Goal: Contribute content: Contribute content

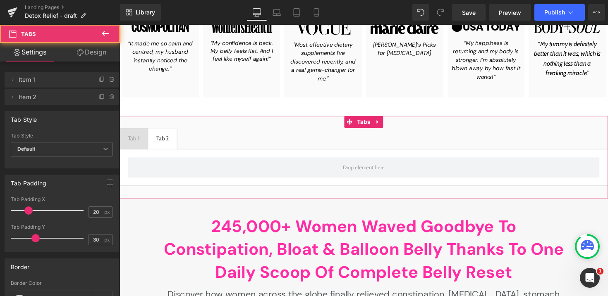
click at [172, 145] on span "Tab 2 Text Block" at bounding box center [163, 141] width 29 height 21
click at [132, 143] on div "Tab 1" at bounding box center [134, 142] width 12 height 10
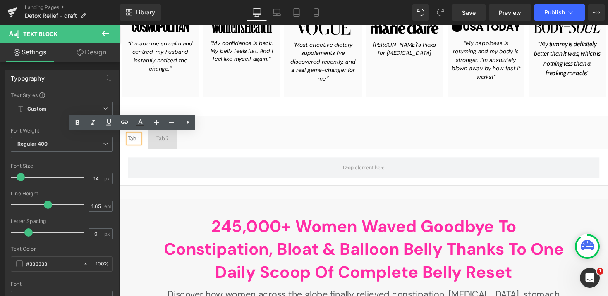
click at [164, 143] on div "Tab 2" at bounding box center [163, 142] width 13 height 10
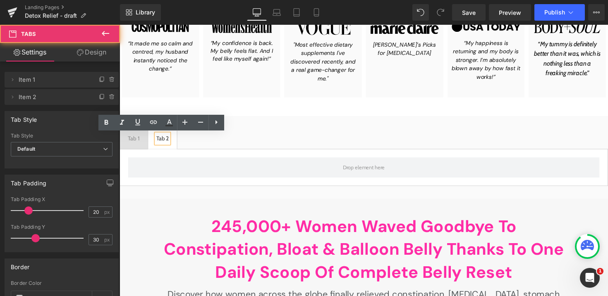
click at [143, 143] on span "Tab 1 Text Block" at bounding box center [134, 141] width 29 height 21
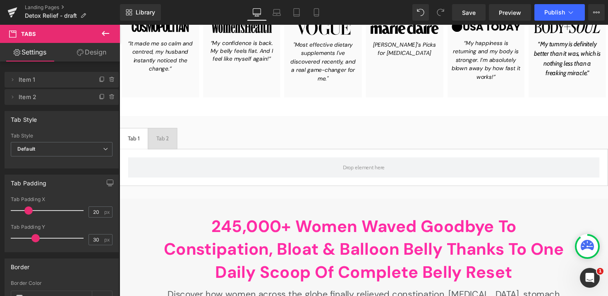
click at [163, 143] on div "Tab 2" at bounding box center [163, 142] width 13 height 10
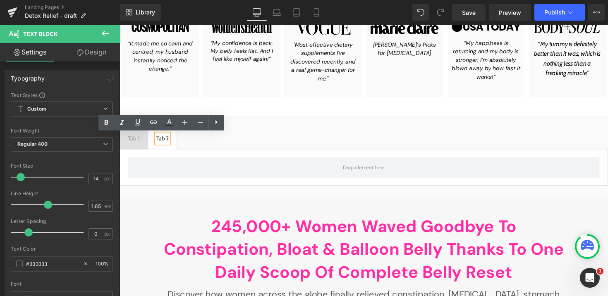
click at [140, 143] on span "Tab 1 Text Block" at bounding box center [134, 141] width 29 height 21
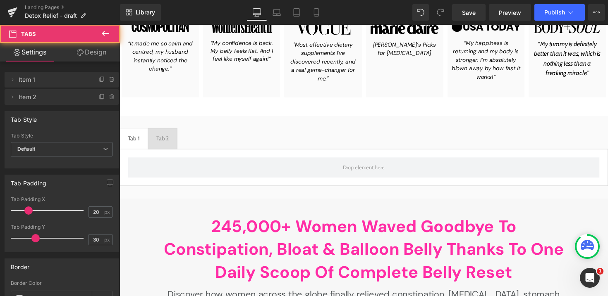
click at [174, 149] on span "Tab 2 Text Block" at bounding box center [163, 141] width 29 height 21
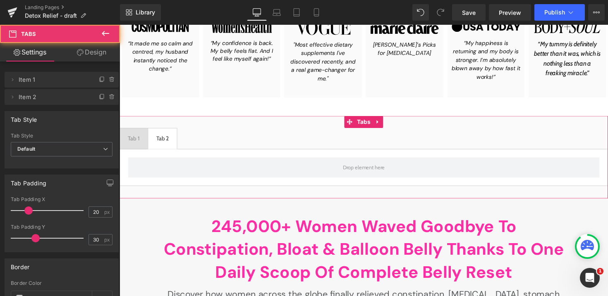
click at [143, 149] on span "Tab 1 Text Block" at bounding box center [134, 141] width 29 height 21
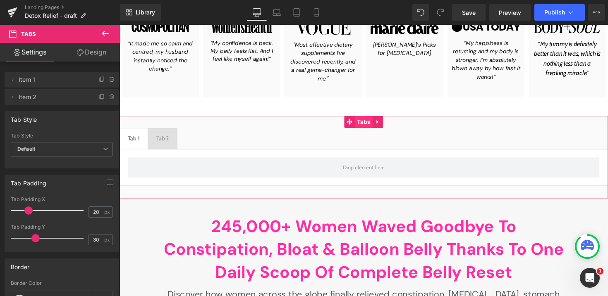
click at [364, 125] on span "Tabs" at bounding box center [369, 124] width 18 height 12
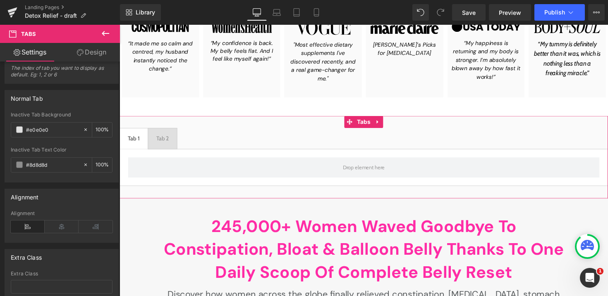
scroll to position [398, 0]
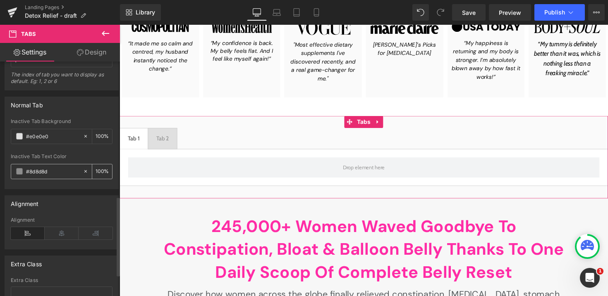
click at [15, 177] on div "#8d8d8d" at bounding box center [47, 172] width 72 height 14
click at [20, 173] on span at bounding box center [19, 171] width 7 height 7
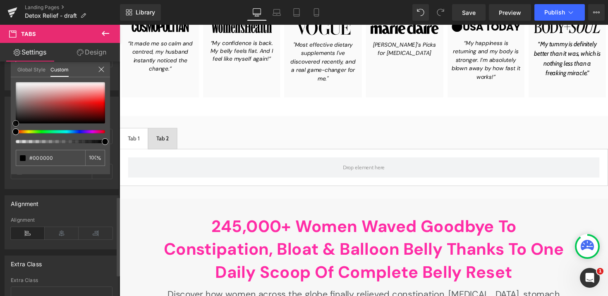
drag, startPoint x: 45, startPoint y: 106, endPoint x: 5, endPoint y: 143, distance: 54.7
click at [5, 143] on div "Normal Tab #e0e0e0 Inactive Tab Background #e0e0e0 100 % #8d8d8d Inactive Tab T…" at bounding box center [62, 140] width 124 height 99
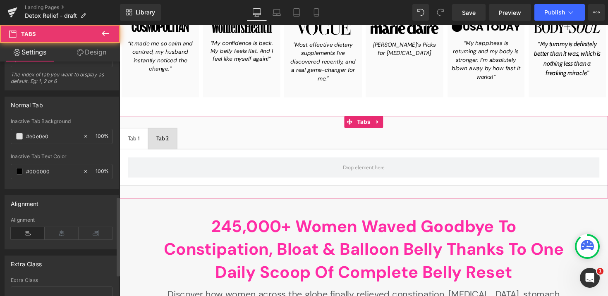
click at [172, 147] on span "Tab 2 Text Block" at bounding box center [163, 141] width 29 height 21
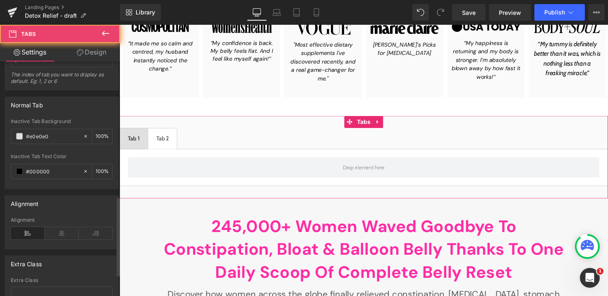
click at [140, 147] on span "Tab 1 Text Block" at bounding box center [134, 141] width 29 height 21
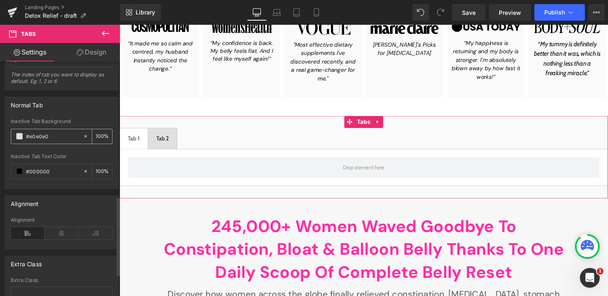
click at [20, 137] on span at bounding box center [19, 136] width 7 height 7
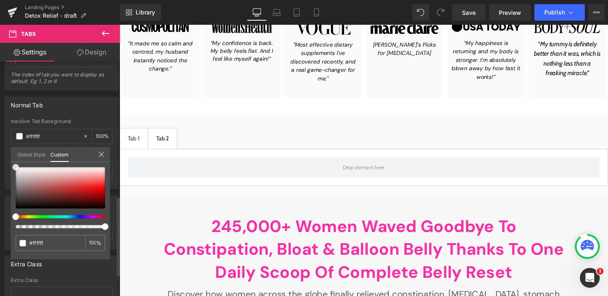
drag, startPoint x: 31, startPoint y: 196, endPoint x: 7, endPoint y: 153, distance: 49.2
click at [7, 153] on div "Normal Tab #e0e0e0 Inactive Tab Background #e0e0e0 100 % #8d8d8d Inactive Tab T…" at bounding box center [62, 140] width 124 height 99
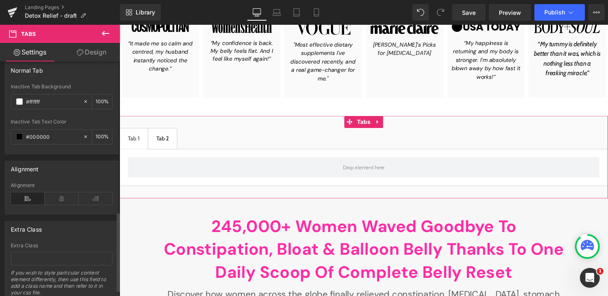
scroll to position [461, 0]
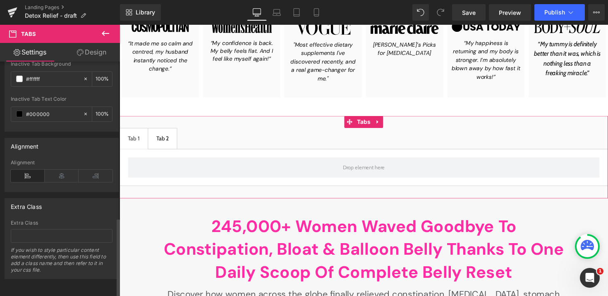
click at [60, 177] on div "Alignment" at bounding box center [62, 176] width 102 height 32
click at [62, 162] on div "Alignment" at bounding box center [62, 176] width 102 height 32
click at [55, 172] on icon at bounding box center [62, 176] width 34 height 12
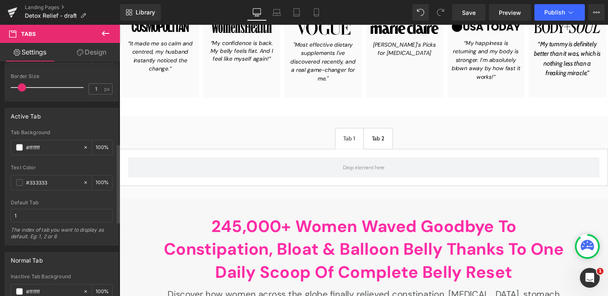
scroll to position [242, 0]
click at [18, 182] on span at bounding box center [19, 183] width 7 height 7
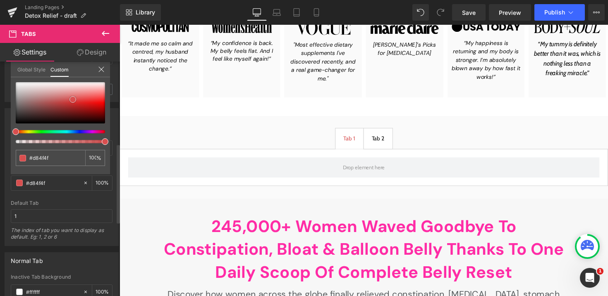
drag, startPoint x: 62, startPoint y: 112, endPoint x: 73, endPoint y: 100, distance: 16.4
click at [73, 100] on div at bounding box center [60, 102] width 89 height 41
drag, startPoint x: 64, startPoint y: 107, endPoint x: 10, endPoint y: 80, distance: 60.8
click at [10, 102] on div "Active Tab #FFFFFF Tab Background #ffffff 100 % #333333 Text Color #333333 100 …" at bounding box center [62, 174] width 124 height 144
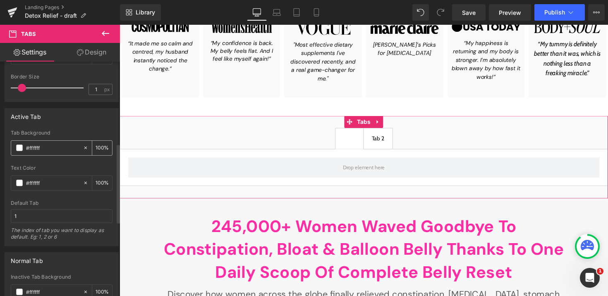
click at [14, 151] on div "#ffffff" at bounding box center [47, 148] width 72 height 14
click at [21, 146] on span at bounding box center [19, 148] width 7 height 7
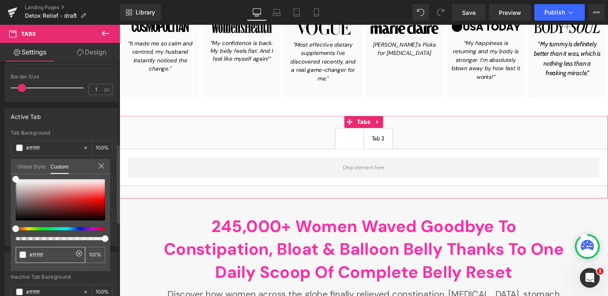
click at [55, 261] on div "#ffffff" at bounding box center [50, 255] width 69 height 16
click at [55, 255] on input "#ffffff" at bounding box center [51, 255] width 44 height 9
paste input "FF6D98"
type input "#FF6D98"
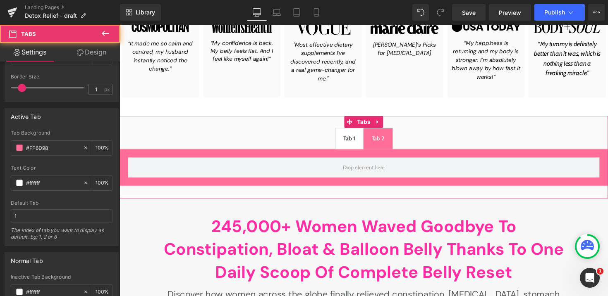
click at [392, 141] on span "Tab 2 Text Block" at bounding box center [384, 141] width 29 height 21
click at [367, 141] on span "Tab 1 Text Block" at bounding box center [355, 141] width 29 height 21
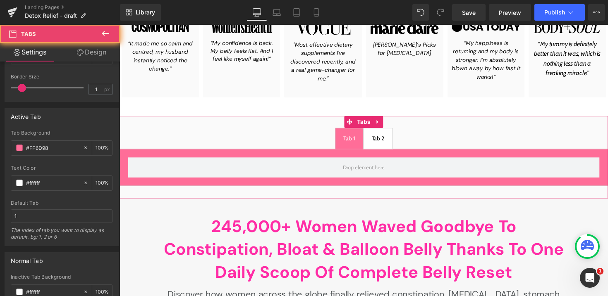
click at [385, 142] on div "Tab 2" at bounding box center [384, 142] width 13 height 10
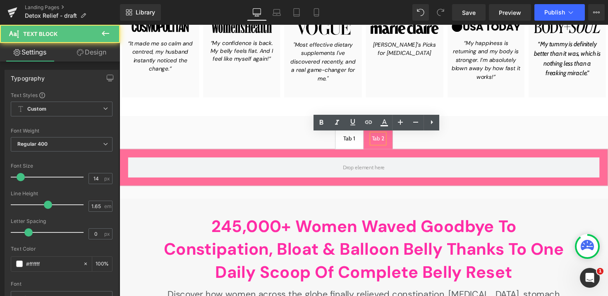
click at [119, 25] on div at bounding box center [119, 25] width 0 height 0
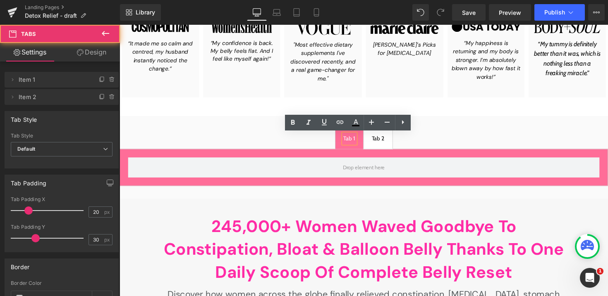
click at [254, 144] on ul "Tab 1 Text Block Tab 2 Text Block" at bounding box center [369, 142] width 500 height 22
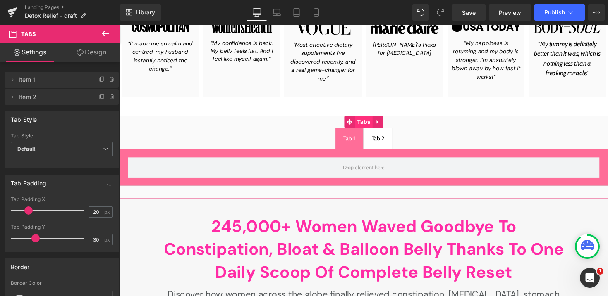
click at [372, 127] on span "Tabs" at bounding box center [369, 124] width 18 height 12
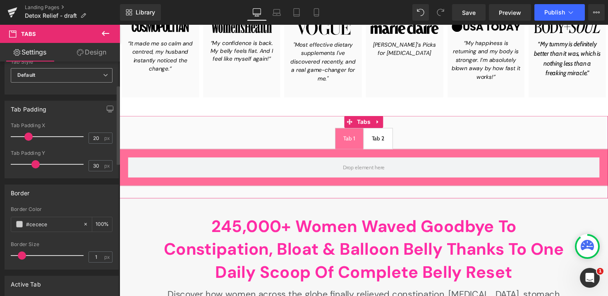
scroll to position [94, 0]
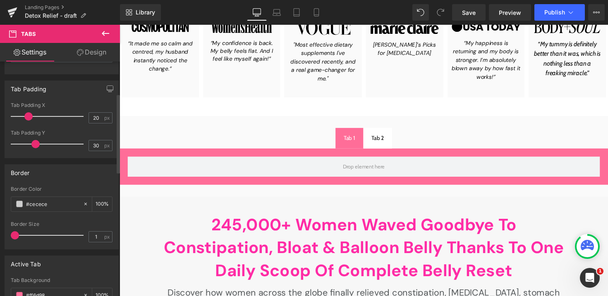
drag, startPoint x: 25, startPoint y: 235, endPoint x: 0, endPoint y: 234, distance: 25.2
click at [0, 234] on div "Border #cecece Border Color #cecece 100 % 1px Border Size 1 px" at bounding box center [62, 203] width 124 height 91
click at [83, 203] on icon at bounding box center [86, 204] width 6 height 6
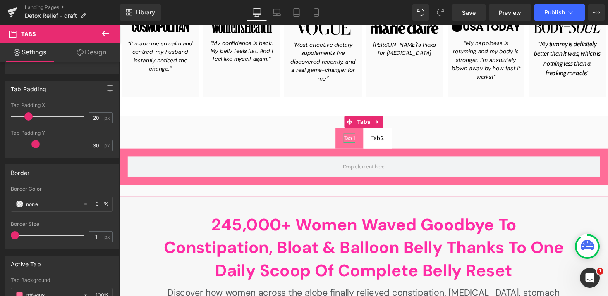
click at [353, 138] on div "Tab 1" at bounding box center [355, 141] width 12 height 10
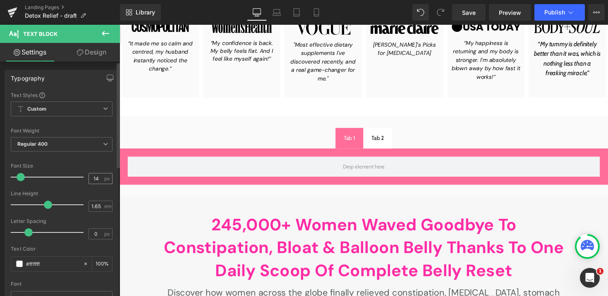
click at [88, 180] on div "14 px" at bounding box center [100, 178] width 24 height 11
click at [89, 180] on input "14" at bounding box center [96, 179] width 14 height 10
type input "22"
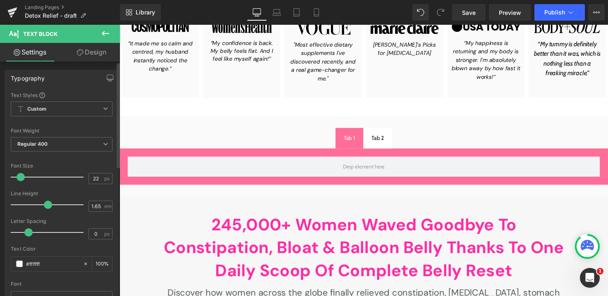
click at [81, 163] on div "Font Size" at bounding box center [62, 166] width 102 height 6
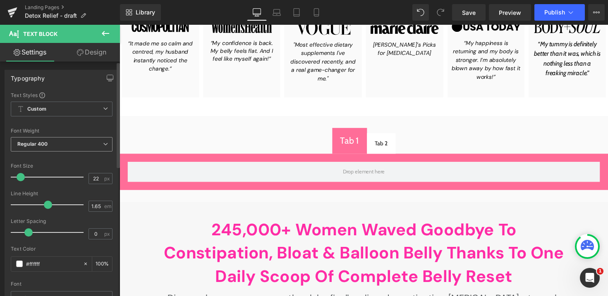
click at [76, 152] on div "Regular 400 Thin 100 Semi Thin 200 Light 300 Regular 400 Medium 500 Semi Bold 6…" at bounding box center [62, 146] width 102 height 19
click at [77, 150] on span "Regular 400" at bounding box center [62, 144] width 102 height 14
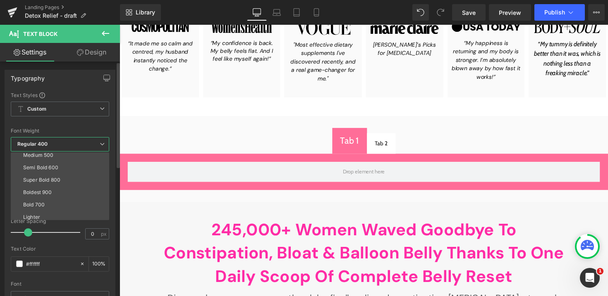
scroll to position [54, 0]
click at [51, 204] on li "Bold 700" at bounding box center [62, 204] width 102 height 12
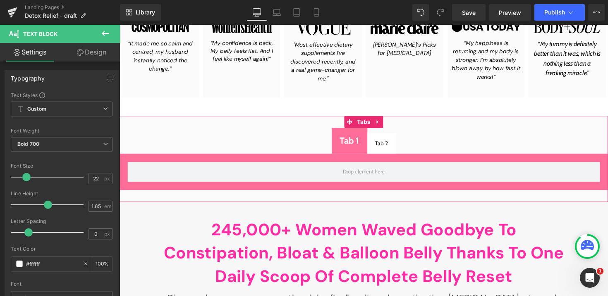
click at [119, 25] on div at bounding box center [119, 25] width 0 height 0
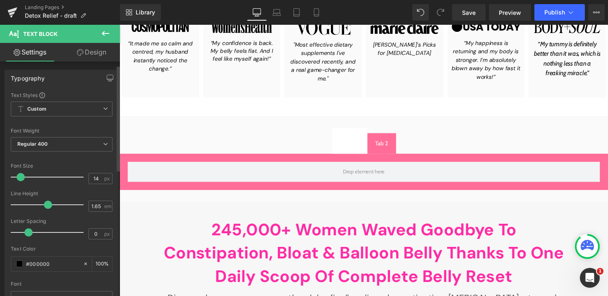
scroll to position [31, 0]
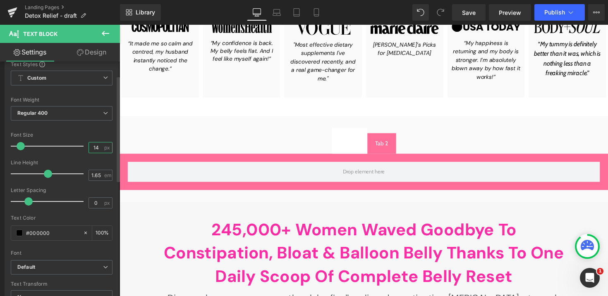
click at [91, 146] on input "14" at bounding box center [96, 148] width 14 height 10
type input "22"
click at [90, 131] on div "Font Default Montserrat Work Sans DM Sans Aguafina Script Roboto Cabin Open San…" at bounding box center [62, 161] width 102 height 200
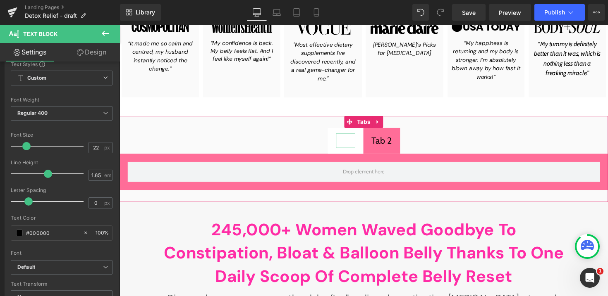
click at [349, 139] on div "Tab 1" at bounding box center [351, 143] width 20 height 15
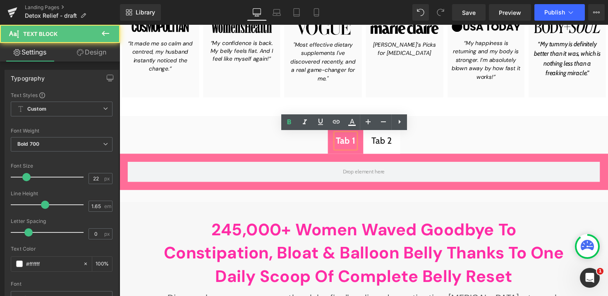
click at [388, 144] on div "Tab 2" at bounding box center [387, 143] width 21 height 15
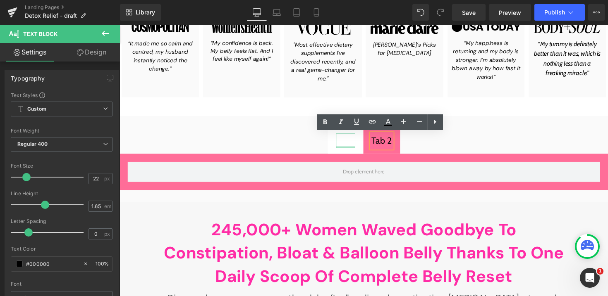
click at [350, 149] on div at bounding box center [351, 150] width 20 height 2
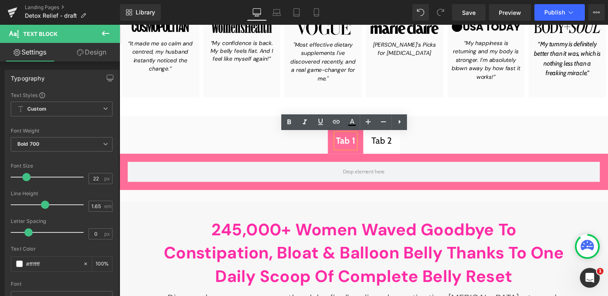
click at [394, 151] on div "Tab 2 Text Block" at bounding box center [387, 143] width 21 height 15
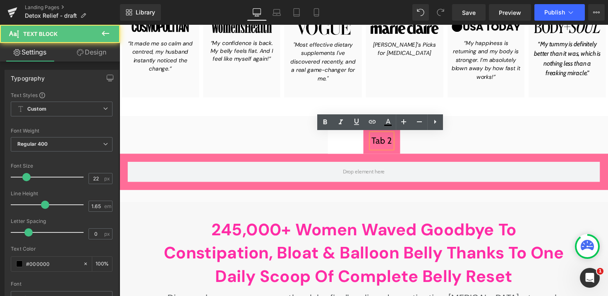
click at [119, 25] on div at bounding box center [119, 25] width 0 height 0
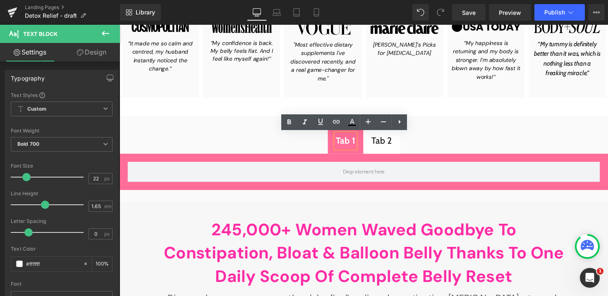
click at [378, 149] on div "Tab 2 Text Block" at bounding box center [387, 143] width 21 height 15
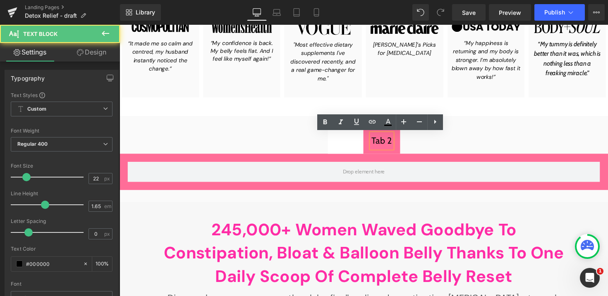
click at [119, 25] on div at bounding box center [119, 25] width 0 height 0
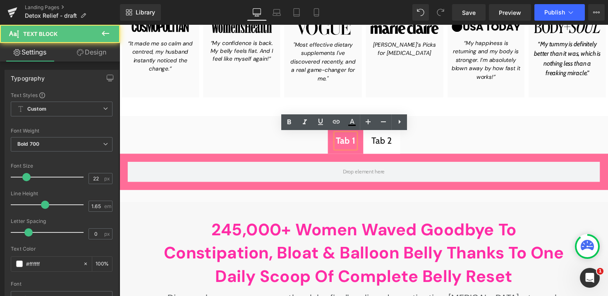
click at [377, 149] on span "Tab 2 Text Block" at bounding box center [388, 144] width 38 height 26
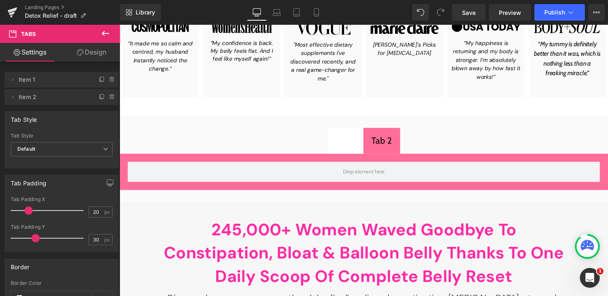
click at [119, 25] on div at bounding box center [119, 25] width 0 height 0
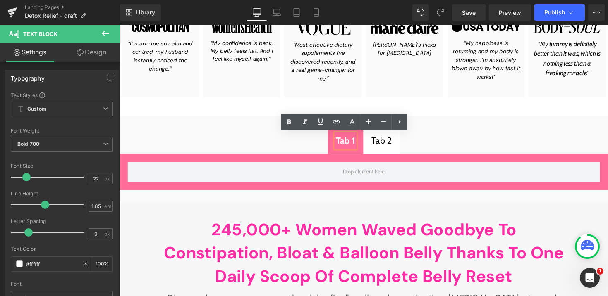
click at [363, 149] on span "Tab 1 Text Block" at bounding box center [351, 144] width 36 height 26
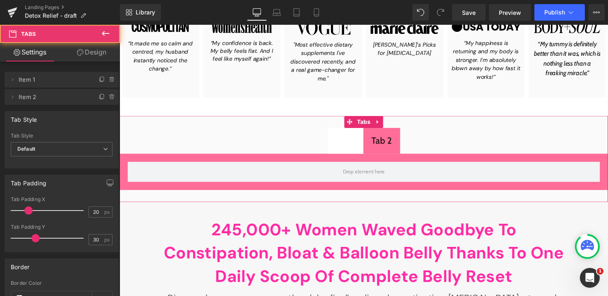
click at [389, 153] on span "Tab 2 Text Block" at bounding box center [388, 144] width 38 height 26
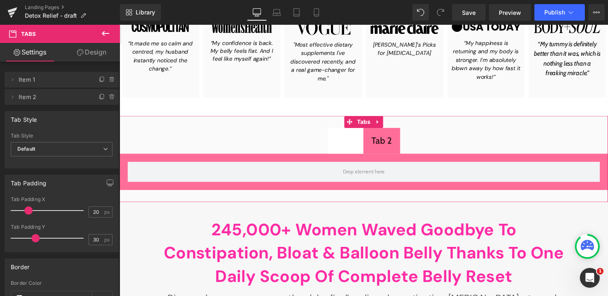
click at [359, 149] on div "Tab 1 Text Block" at bounding box center [351, 143] width 20 height 15
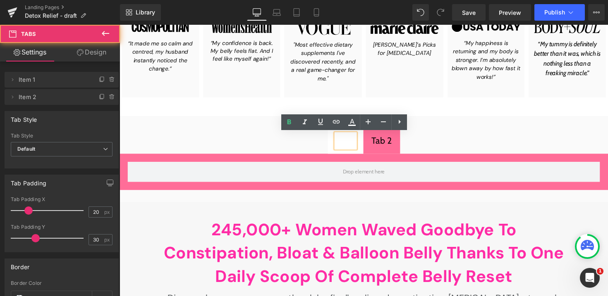
click at [394, 152] on span "Tab 2 Text Block" at bounding box center [388, 144] width 38 height 26
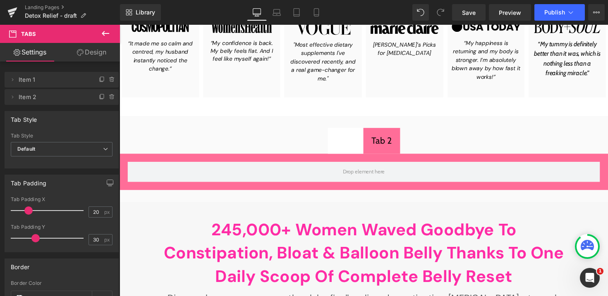
click at [363, 149] on span "Tab 1 Text Block" at bounding box center [351, 144] width 36 height 26
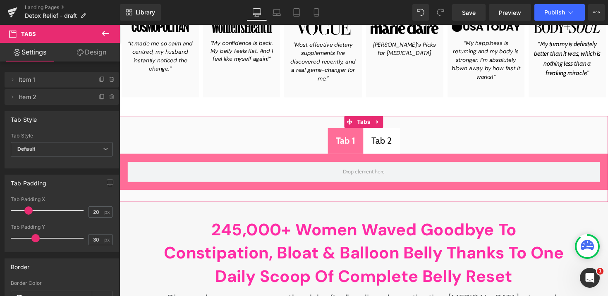
click at [381, 148] on div "Tab 2" at bounding box center [387, 143] width 21 height 15
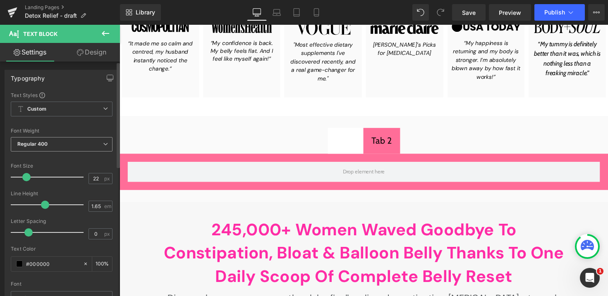
click at [34, 141] on span "Regular 400" at bounding box center [62, 144] width 102 height 14
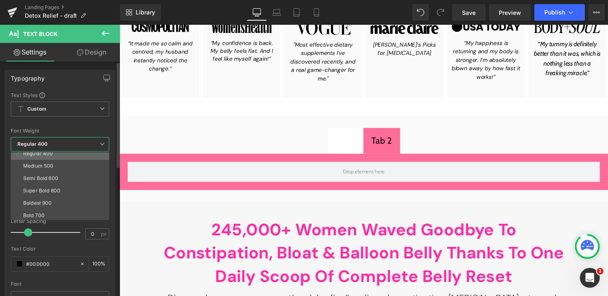
scroll to position [44, 0]
click at [44, 208] on li "Bold 700" at bounding box center [62, 214] width 102 height 12
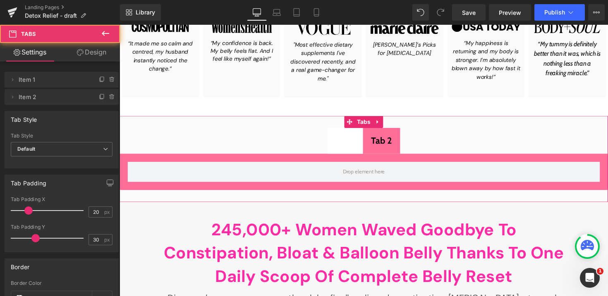
click at [333, 137] on span "Tab 1 Text Block" at bounding box center [350, 144] width 36 height 26
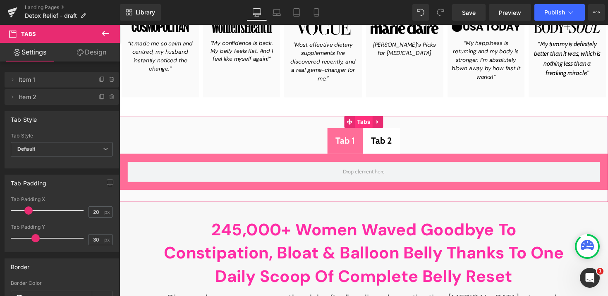
click at [365, 124] on span "Tabs" at bounding box center [369, 124] width 18 height 12
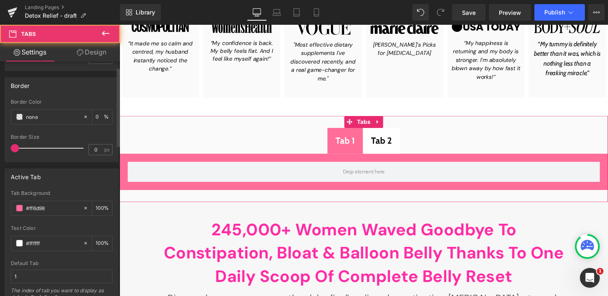
scroll to position [200, 0]
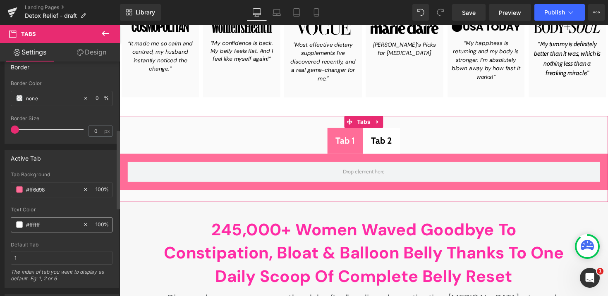
click at [22, 228] on span at bounding box center [19, 225] width 7 height 7
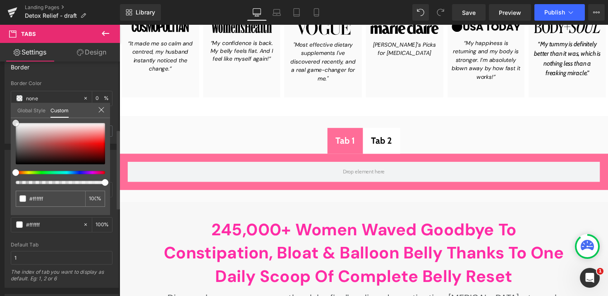
drag, startPoint x: 80, startPoint y: 149, endPoint x: 0, endPoint y: 119, distance: 85.7
click at [0, 144] on div "Active Tab rgb(255, 109, 152) Tab Background #ff6d98 100 % rgba(255, 255, 255, …" at bounding box center [62, 216] width 124 height 144
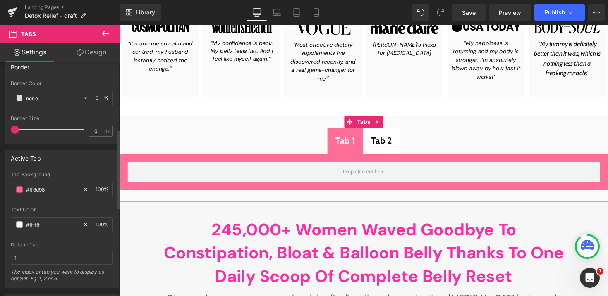
click at [67, 235] on div "Text Color #ffffff 100 %" at bounding box center [62, 224] width 102 height 35
click at [392, 143] on div "Tab 2" at bounding box center [387, 143] width 21 height 15
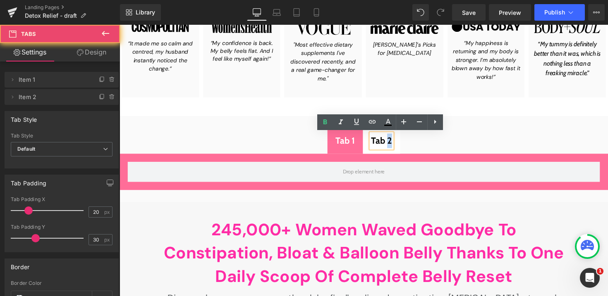
click at [355, 154] on span "Tab 1 Text Block" at bounding box center [350, 144] width 36 height 26
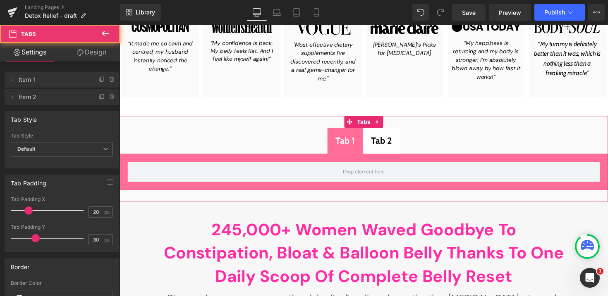
click at [387, 153] on span "Tab 2 Text Block" at bounding box center [388, 144] width 38 height 26
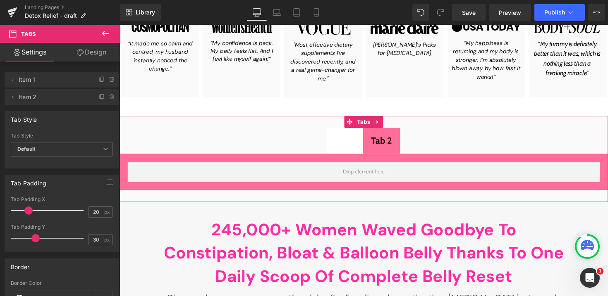
click at [360, 151] on div "Tab 1 Text Block" at bounding box center [351, 143] width 20 height 15
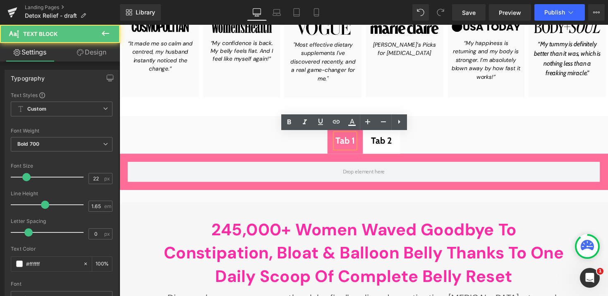
click at [377, 151] on div "Tab 2 Text Block" at bounding box center [387, 143] width 21 height 15
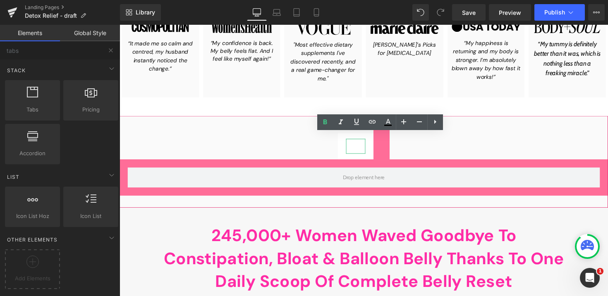
click at [362, 145] on div "Tab 1" at bounding box center [361, 149] width 20 height 15
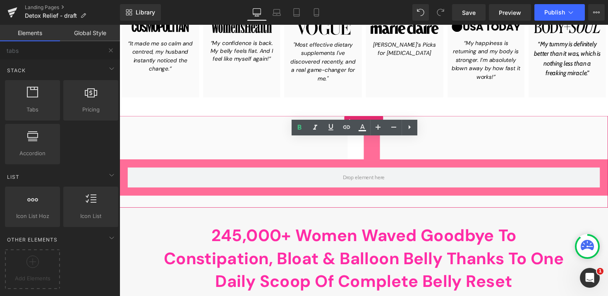
click at [377, 158] on span at bounding box center [378, 147] width 17 height 32
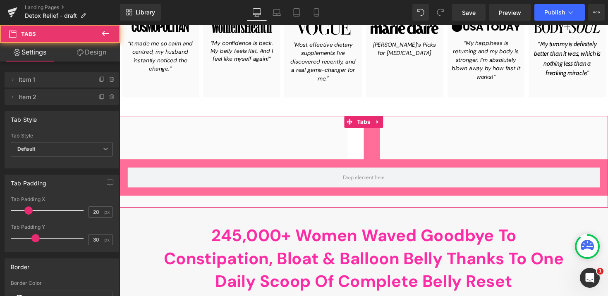
click at [365, 158] on span at bounding box center [361, 147] width 17 height 32
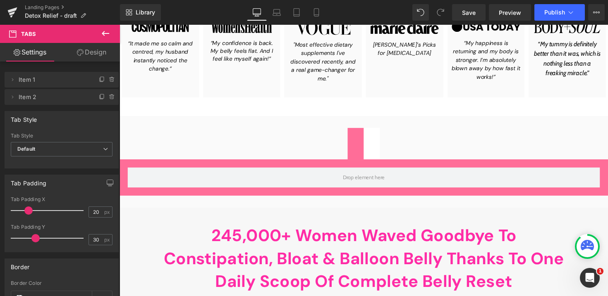
click at [110, 37] on icon at bounding box center [105, 34] width 10 height 10
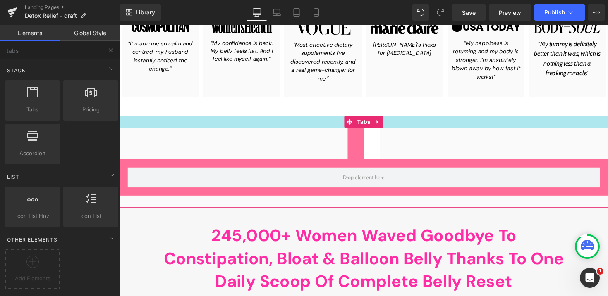
click at [389, 124] on div at bounding box center [369, 124] width 500 height 12
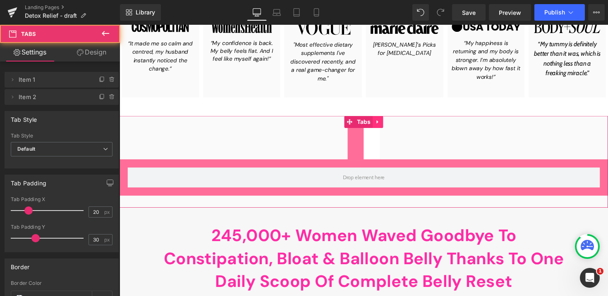
click at [387, 124] on link at bounding box center [384, 124] width 11 height 12
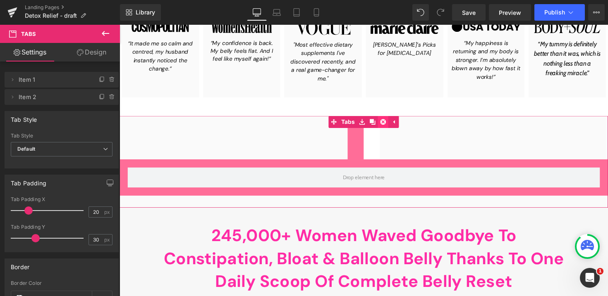
click at [387, 123] on icon at bounding box center [390, 125] width 6 height 6
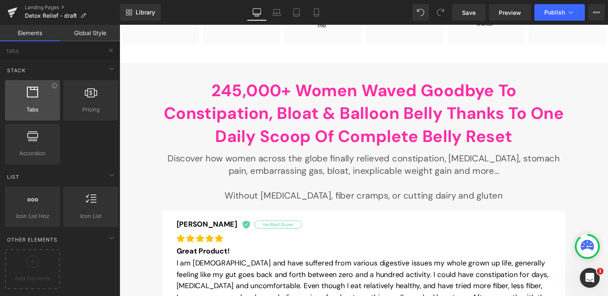
scroll to position [0, 0]
click at [53, 87] on icon at bounding box center [54, 86] width 6 height 6
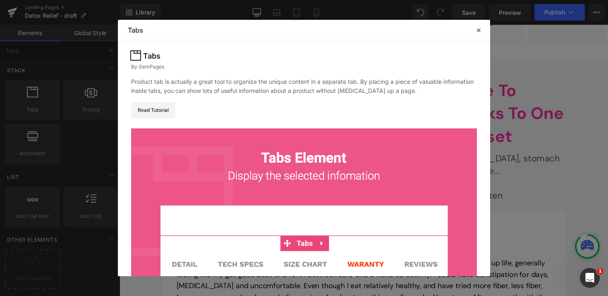
scroll to position [101, 0]
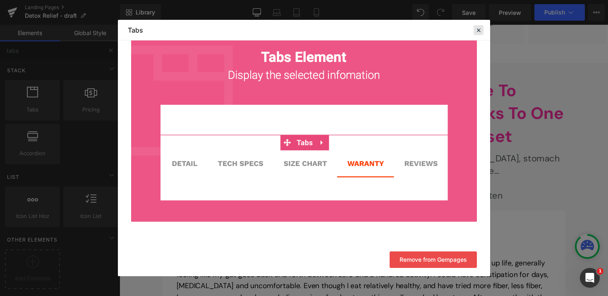
click at [480, 33] on icon at bounding box center [478, 29] width 7 height 7
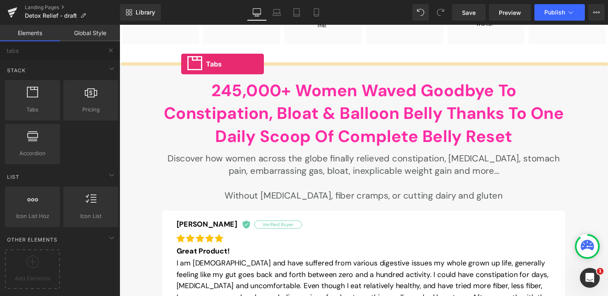
drag, startPoint x: 157, startPoint y: 133, endPoint x: 183, endPoint y: 64, distance: 72.9
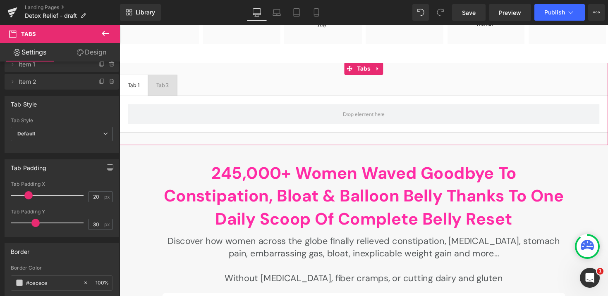
scroll to position [0, 0]
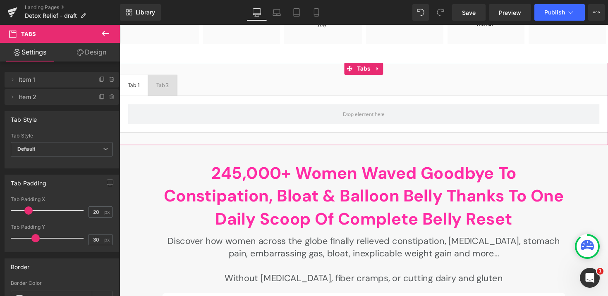
click at [82, 55] on icon at bounding box center [80, 52] width 7 height 7
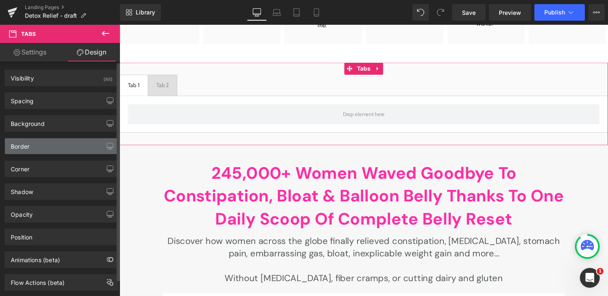
scroll to position [18, 0]
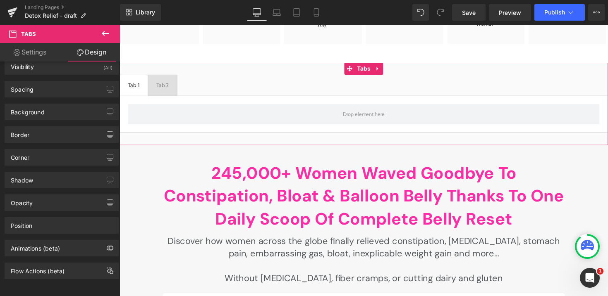
click at [41, 53] on link "Settings" at bounding box center [30, 52] width 60 height 19
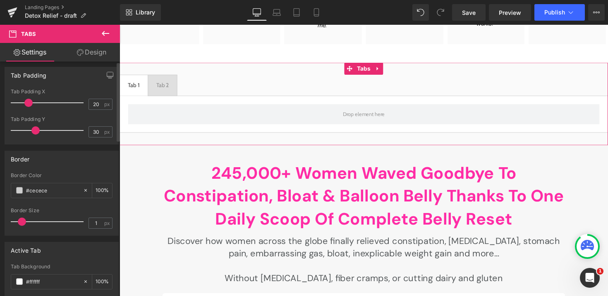
scroll to position [0, 0]
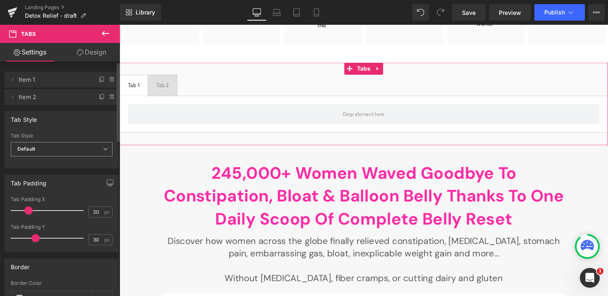
click at [50, 153] on span "Default" at bounding box center [62, 149] width 102 height 14
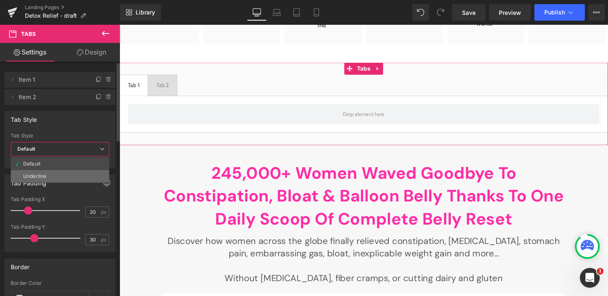
click at [42, 170] on li "Underline" at bounding box center [60, 176] width 98 height 12
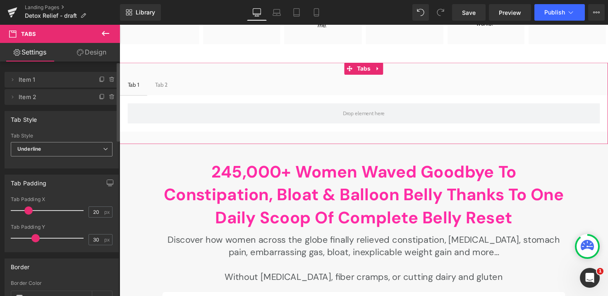
click at [48, 148] on span "Underline" at bounding box center [62, 149] width 102 height 14
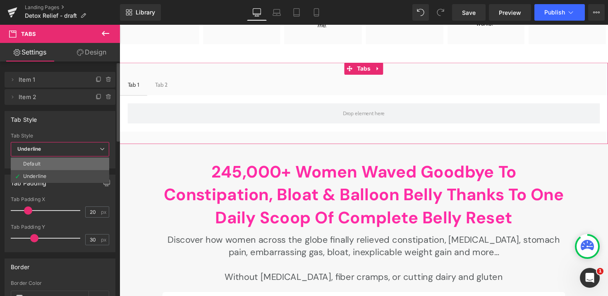
click at [49, 164] on li "Default" at bounding box center [60, 164] width 98 height 12
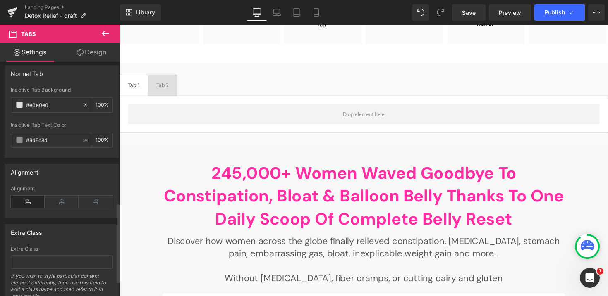
scroll to position [435, 0]
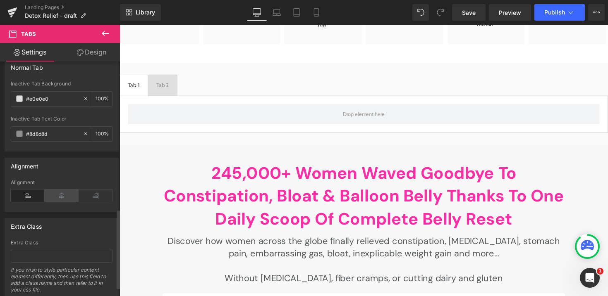
click at [53, 193] on icon at bounding box center [62, 196] width 34 height 12
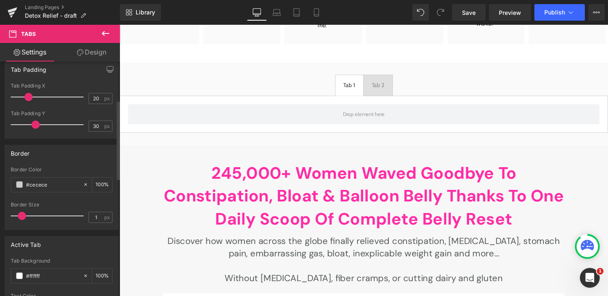
scroll to position [112, 0]
click at [84, 185] on icon at bounding box center [86, 187] width 6 height 6
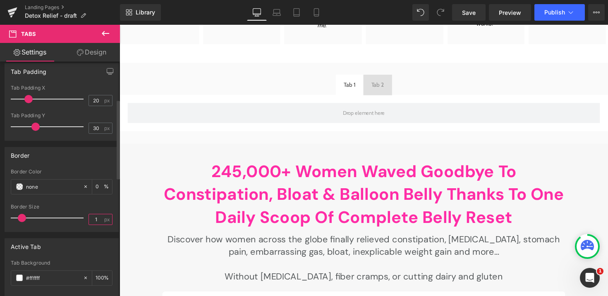
click at [92, 215] on input "1" at bounding box center [96, 220] width 14 height 10
click at [85, 208] on div "Border Size" at bounding box center [62, 207] width 102 height 6
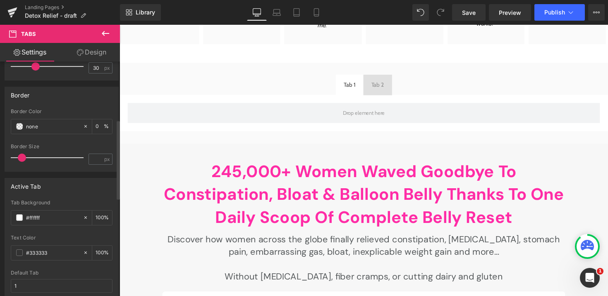
scroll to position [173, 0]
click at [59, 213] on input "#ffffff" at bounding box center [52, 216] width 53 height 9
paste input "FF6D98"
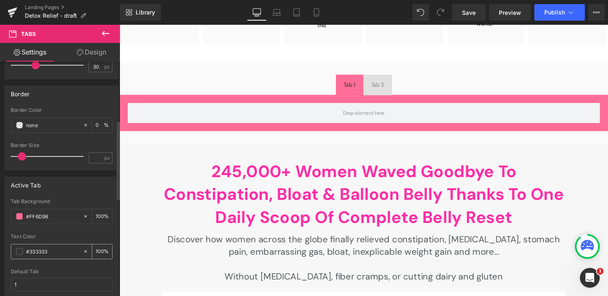
type input "#FF6D98"
click at [18, 253] on span at bounding box center [19, 251] width 7 height 7
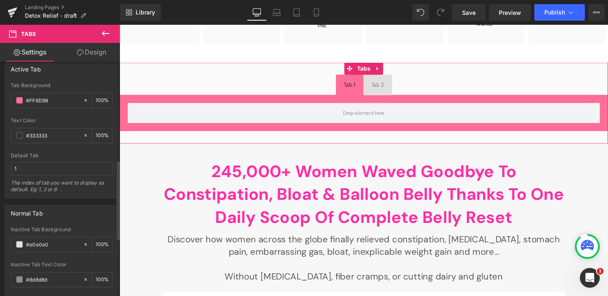
scroll to position [301, 0]
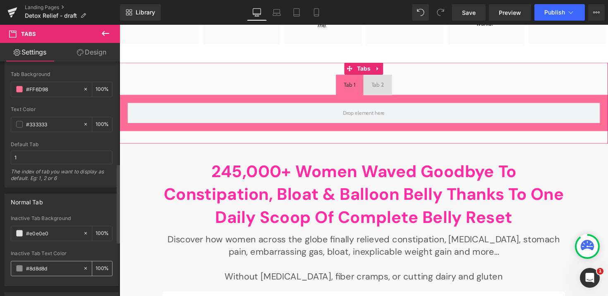
click at [19, 272] on div "#8d8d8d" at bounding box center [47, 269] width 72 height 14
click at [20, 233] on span at bounding box center [19, 233] width 7 height 7
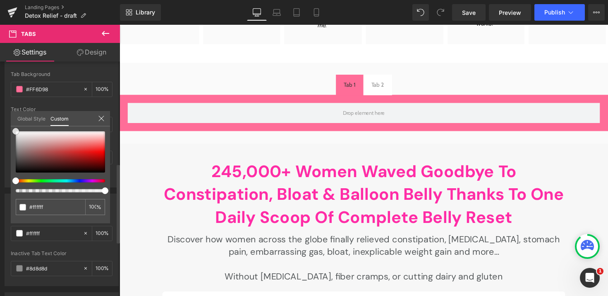
drag, startPoint x: 35, startPoint y: 163, endPoint x: 0, endPoint y: 111, distance: 62.8
click at [0, 188] on div "Normal Tab #e0e0e0 Inactive Tab Background #e0e0e0 100 % #8d8d8d Inactive Tab T…" at bounding box center [62, 237] width 124 height 99
click at [11, 188] on div "#e0e0e0 100 %" at bounding box center [60, 177] width 99 height 92
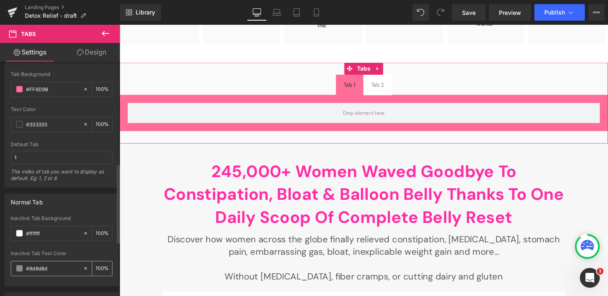
click at [19, 270] on span at bounding box center [19, 268] width 7 height 7
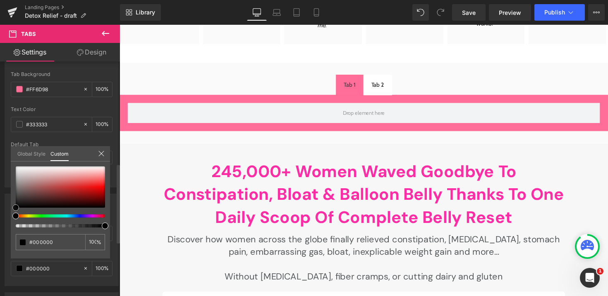
drag, startPoint x: 40, startPoint y: 190, endPoint x: 14, endPoint y: 214, distance: 35.4
click at [16, 214] on div at bounding box center [60, 197] width 89 height 61
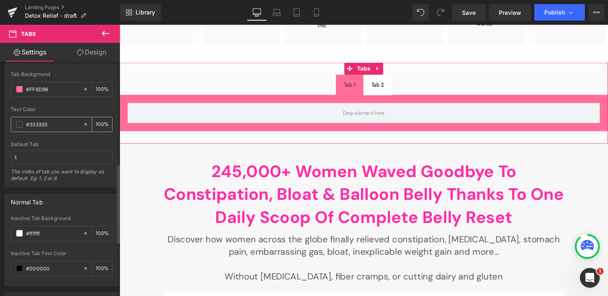
click at [14, 124] on div "#333333" at bounding box center [47, 124] width 72 height 14
click at [19, 125] on span at bounding box center [19, 124] width 7 height 7
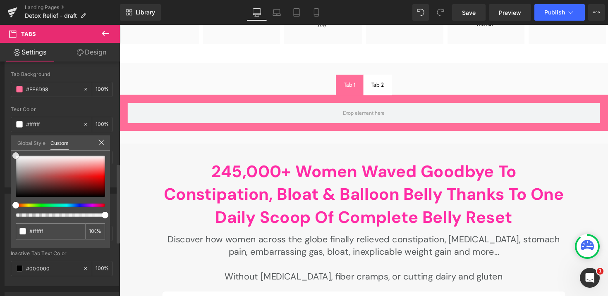
drag, startPoint x: 33, startPoint y: 172, endPoint x: 0, endPoint y: 131, distance: 52.6
click at [0, 131] on div "Active Tab #FFFFFF Tab Background #FF6D98 100 % #333333 Text Color #333333 100 …" at bounding box center [62, 115] width 124 height 144
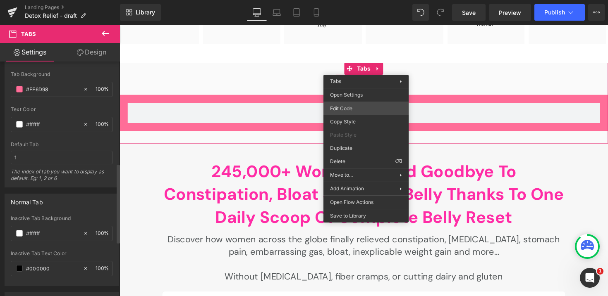
click at [350, 0] on div "Tabs You are previewing how the will restyle your page. You can not edit Elemen…" at bounding box center [304, 0] width 608 height 0
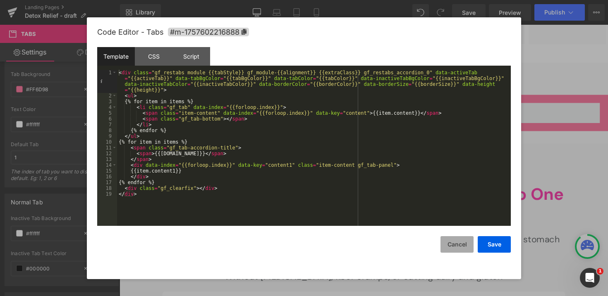
click at [457, 242] on button "Cancel" at bounding box center [456, 244] width 33 height 17
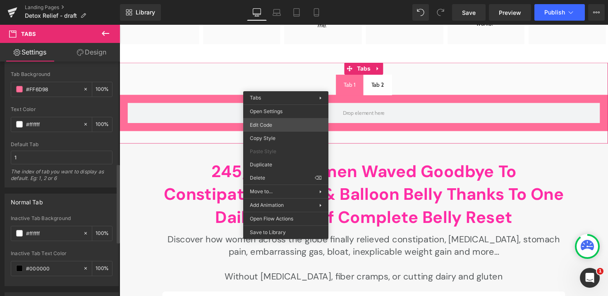
click at [281, 0] on div "Tabs You are previewing how the will restyle your page. You can not edit Elemen…" at bounding box center [304, 0] width 608 height 0
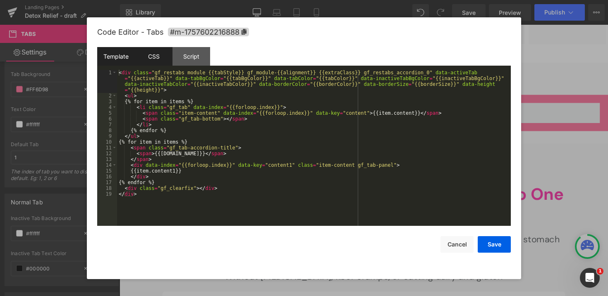
click at [157, 53] on div "CSS" at bounding box center [154, 56] width 38 height 19
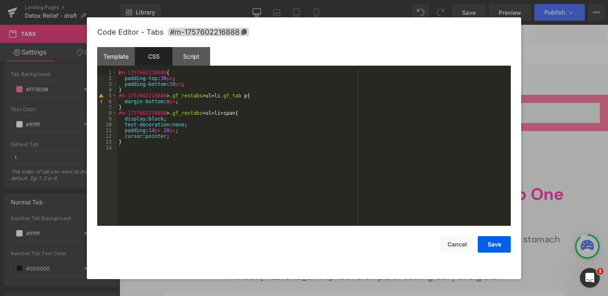
click at [203, 138] on div "#m-1757602216888 { padding-top : 30 px ; padding-bottom : 30 px ; } #m-17576022…" at bounding box center [314, 154] width 394 height 168
click at [457, 240] on button "Cancel" at bounding box center [456, 244] width 33 height 17
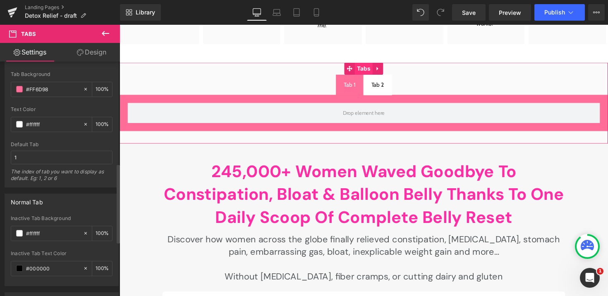
click at [366, 70] on span "Tabs" at bounding box center [369, 70] width 18 height 12
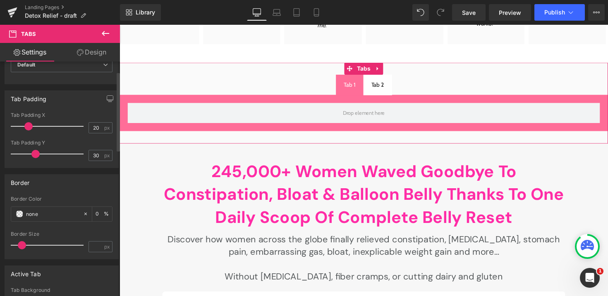
scroll to position [29, 0]
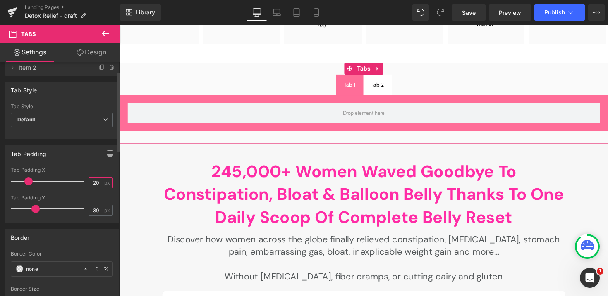
click at [91, 179] on input "20" at bounding box center [96, 183] width 14 height 10
type input "5"
click at [88, 194] on div at bounding box center [62, 192] width 102 height 5
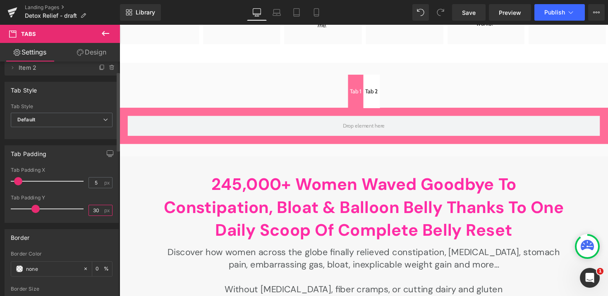
click at [90, 210] on input "30" at bounding box center [96, 210] width 14 height 10
type input "5"
click at [91, 181] on input "5" at bounding box center [96, 183] width 14 height 10
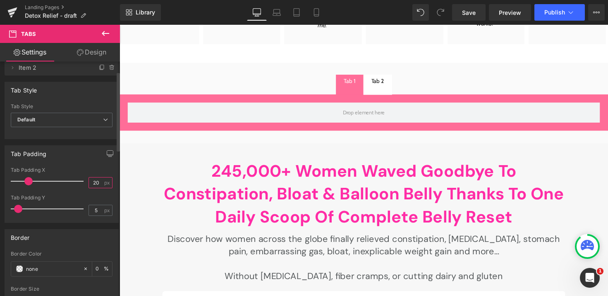
type input "20"
click at [95, 167] on div "Tab Padding X" at bounding box center [62, 170] width 102 height 6
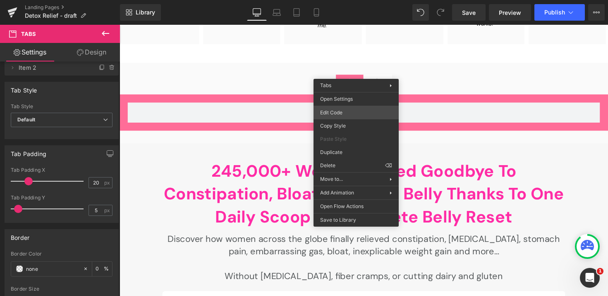
click at [340, 0] on div "Tabs You are previewing how the will restyle your page. You can not edit Elemen…" at bounding box center [304, 0] width 608 height 0
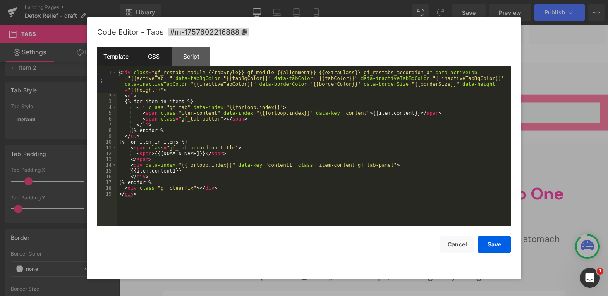
click at [155, 56] on div "CSS" at bounding box center [154, 56] width 38 height 19
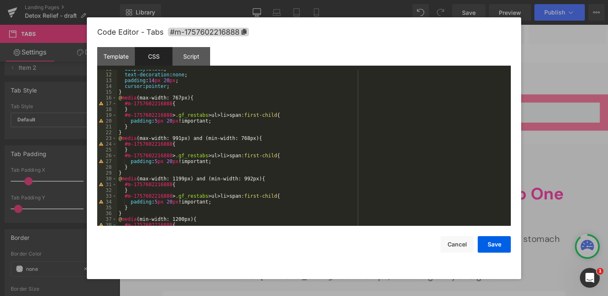
scroll to position [0, 0]
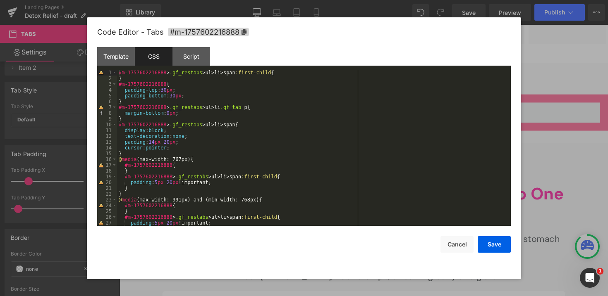
click at [196, 148] on div "#m-1757602216888 > .gf_restabs > ul > li > span :first-child { } #m-17576022168…" at bounding box center [312, 154] width 390 height 168
click at [465, 241] on button "Cancel" at bounding box center [456, 244] width 33 height 17
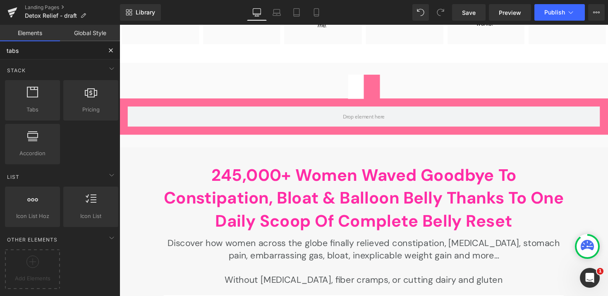
click at [64, 55] on input "tabs" at bounding box center [51, 50] width 102 height 18
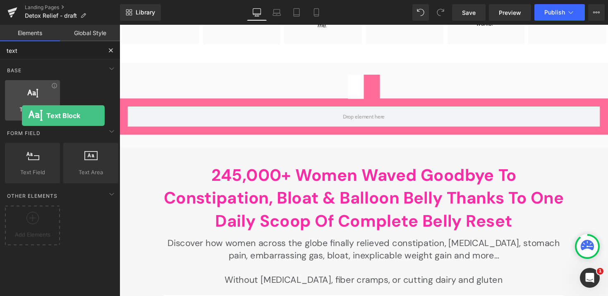
drag, startPoint x: 41, startPoint y: 110, endPoint x: 22, endPoint y: 99, distance: 22.6
click at [22, 99] on div "Text Block texts, paragraphs, contents, blocks" at bounding box center [32, 100] width 55 height 41
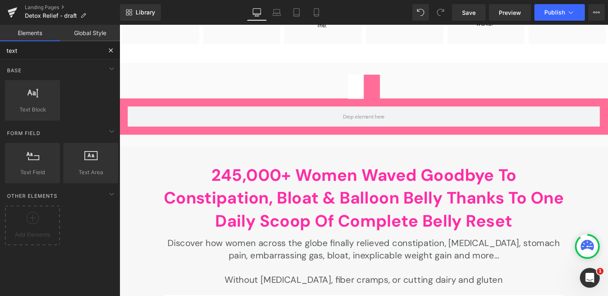
click at [39, 55] on input "text" at bounding box center [51, 50] width 102 height 18
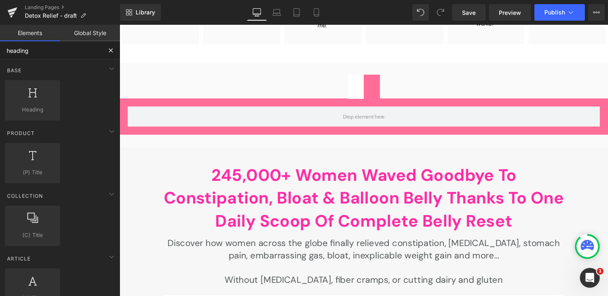
type input "heading"
click at [29, 124] on div "Product Product products, goods, sells Product List products, lists, collection…" at bounding box center [61, 153] width 117 height 63
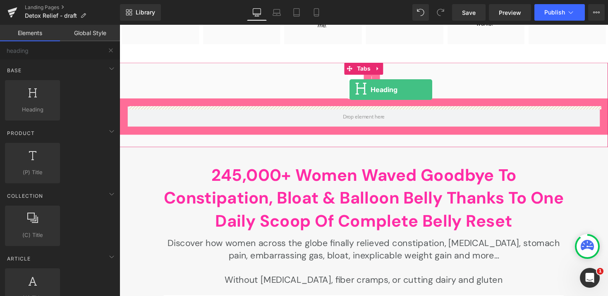
drag, startPoint x: 151, startPoint y: 131, endPoint x: 354, endPoint y: 90, distance: 207.1
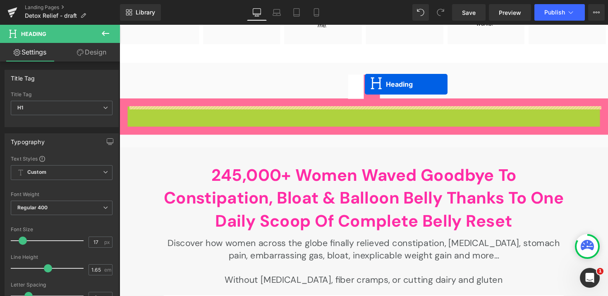
drag, startPoint x: 352, startPoint y: 115, endPoint x: 371, endPoint y: 86, distance: 34.5
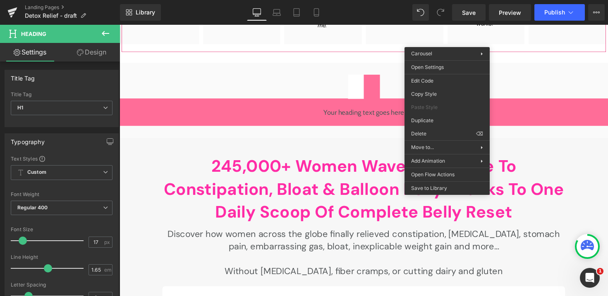
click at [369, 9] on div "Library Desktop Desktop Laptop Tablet Mobile Save Preview Publish Scheduled Vie…" at bounding box center [364, 12] width 488 height 17
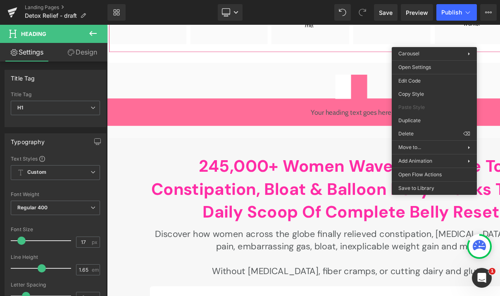
click at [297, 79] on ul at bounding box center [357, 88] width 500 height 25
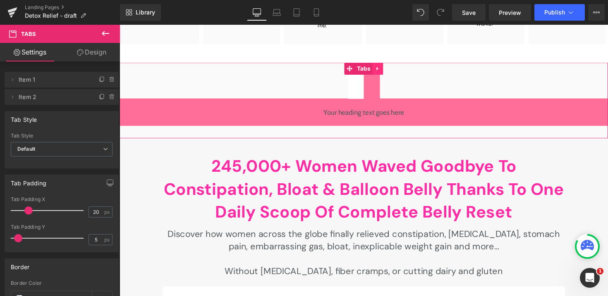
click at [387, 66] on link at bounding box center [384, 70] width 11 height 12
click at [391, 74] on link at bounding box center [389, 70] width 11 height 12
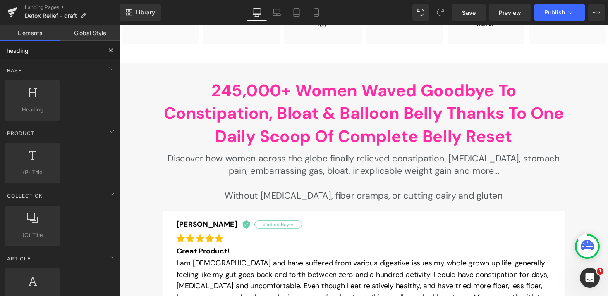
click at [23, 55] on input "heading" at bounding box center [51, 50] width 102 height 18
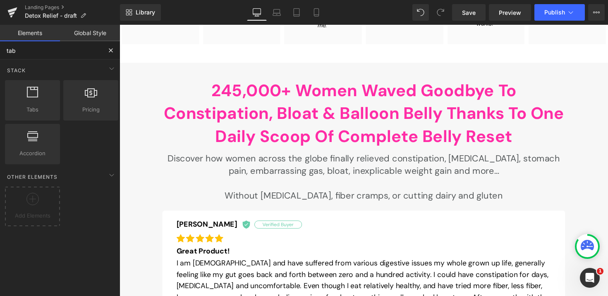
type input "tabs"
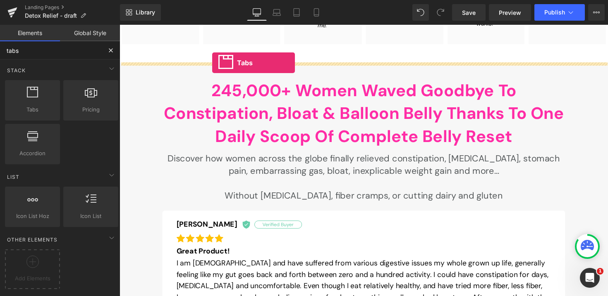
drag, startPoint x: 144, startPoint y: 131, endPoint x: 215, endPoint y: 64, distance: 97.1
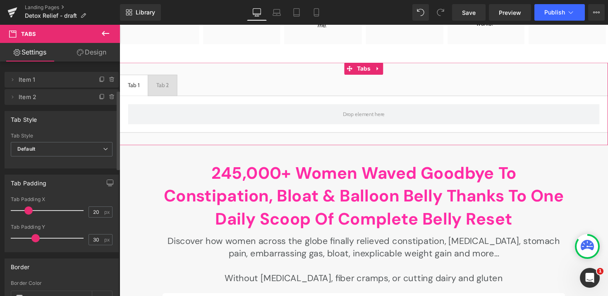
scroll to position [461, 0]
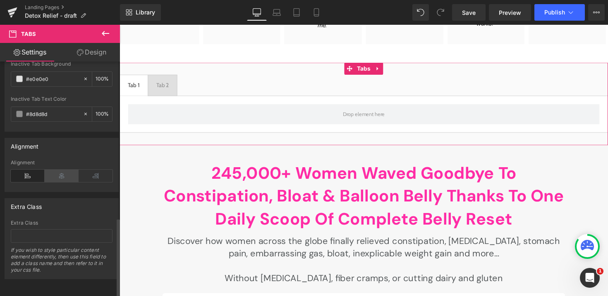
click at [66, 175] on icon at bounding box center [62, 176] width 34 height 12
click at [365, 68] on span "Tabs" at bounding box center [369, 70] width 18 height 12
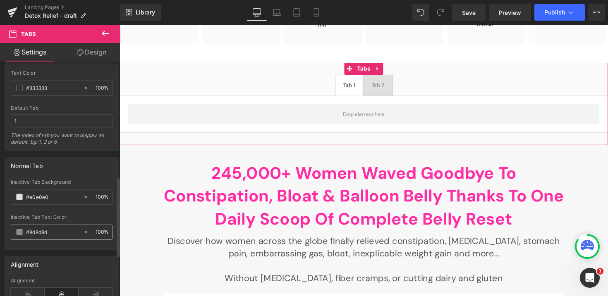
scroll to position [341, 0]
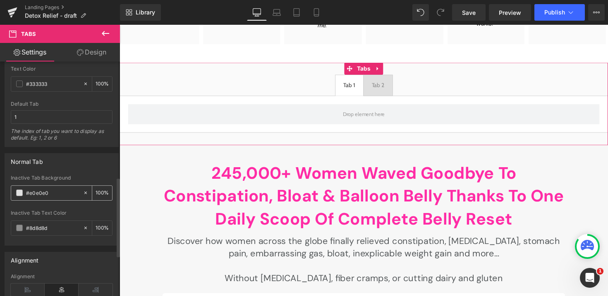
click at [39, 198] on div "#e0e0e0" at bounding box center [47, 193] width 72 height 14
click at [21, 196] on span at bounding box center [19, 193] width 7 height 7
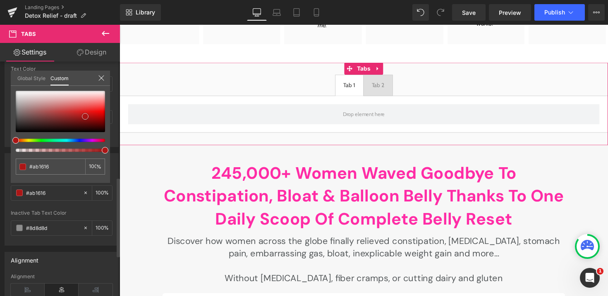
click at [85, 117] on div at bounding box center [60, 111] width 89 height 41
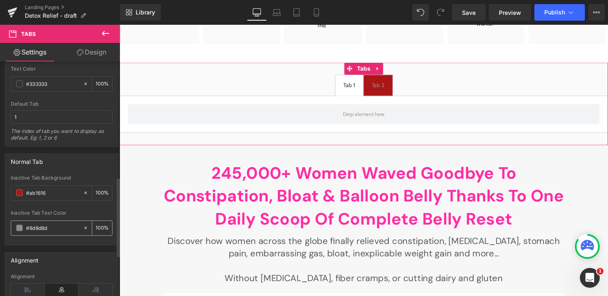
click at [16, 224] on div "#8d8d8d" at bounding box center [47, 228] width 72 height 14
click at [28, 232] on input "#8d8d8d" at bounding box center [52, 228] width 53 height 9
click at [22, 232] on div "#8d8d8d" at bounding box center [47, 228] width 72 height 14
click at [21, 232] on div "#8d8d8d" at bounding box center [47, 228] width 72 height 14
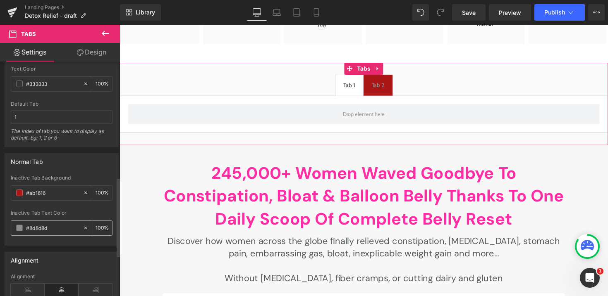
click at [19, 232] on div "#8d8d8d" at bounding box center [47, 228] width 72 height 14
click at [19, 230] on span at bounding box center [19, 228] width 7 height 7
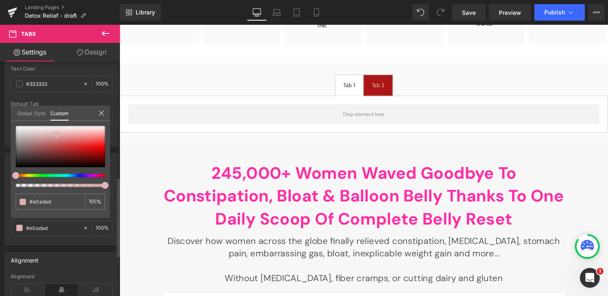
drag, startPoint x: 59, startPoint y: 143, endPoint x: 57, endPoint y: 135, distance: 8.9
click at [57, 135] on div at bounding box center [60, 146] width 89 height 41
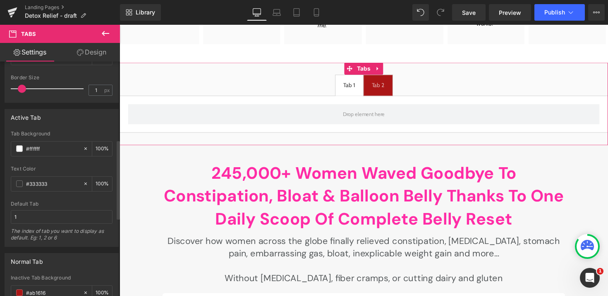
scroll to position [209, 0]
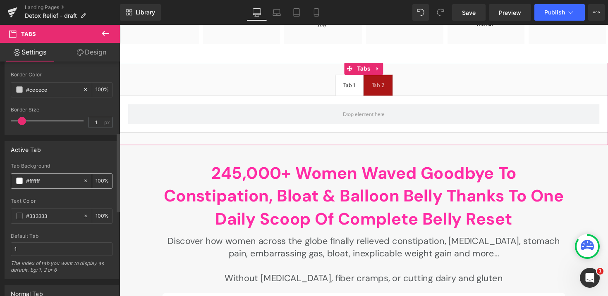
click at [19, 183] on span at bounding box center [19, 181] width 7 height 7
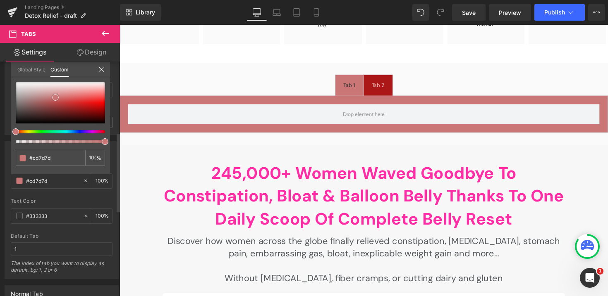
drag, startPoint x: 81, startPoint y: 113, endPoint x: 55, endPoint y: 98, distance: 29.8
click at [55, 98] on div at bounding box center [60, 102] width 89 height 41
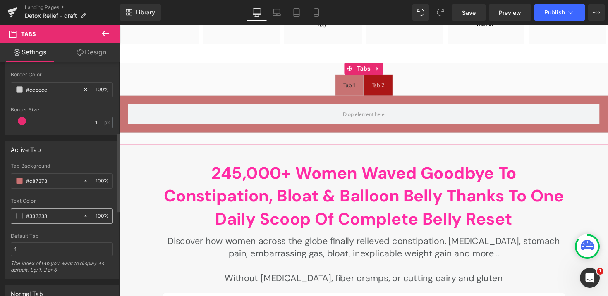
click at [18, 217] on span at bounding box center [19, 216] width 7 height 7
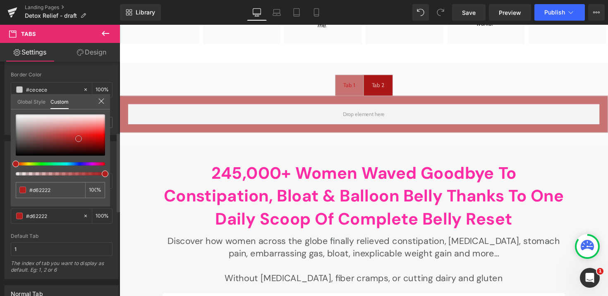
drag, startPoint x: 80, startPoint y: 135, endPoint x: 69, endPoint y: 161, distance: 28.5
click at [69, 161] on div at bounding box center [60, 145] width 89 height 61
drag, startPoint x: 69, startPoint y: 166, endPoint x: 91, endPoint y: 163, distance: 22.1
click at [91, 163] on div at bounding box center [60, 145] width 89 height 61
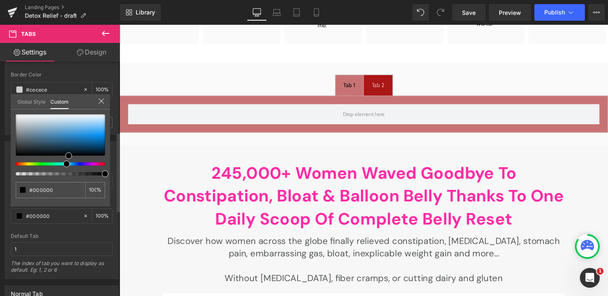
click at [63, 163] on div at bounding box center [56, 163] width 89 height 3
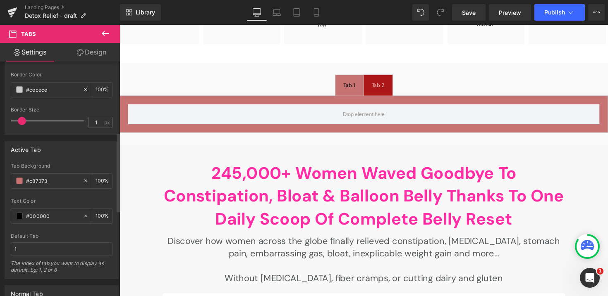
click at [383, 89] on div "Tab 2" at bounding box center [384, 87] width 13 height 10
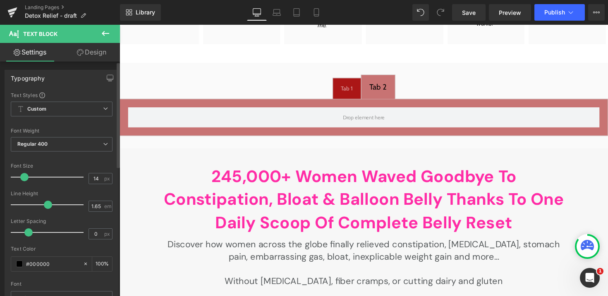
click at [24, 179] on span at bounding box center [24, 177] width 8 height 8
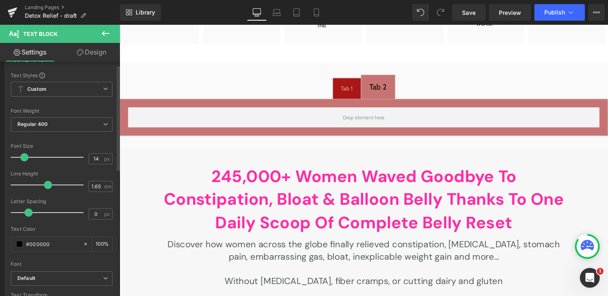
scroll to position [20, 0]
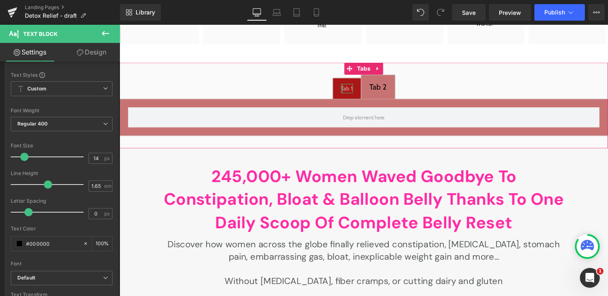
click at [345, 89] on span "Tab 1 Text Block" at bounding box center [352, 90] width 29 height 21
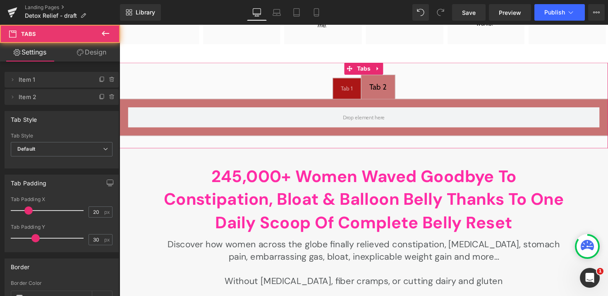
click at [393, 87] on span "Tab 2 Text Block" at bounding box center [384, 88] width 34 height 24
click at [341, 89] on span "Tab 1 Text Block" at bounding box center [352, 90] width 29 height 21
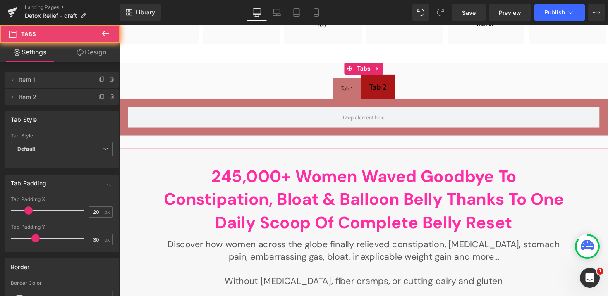
click at [345, 89] on span "Tab 1 Text Block" at bounding box center [352, 90] width 29 height 21
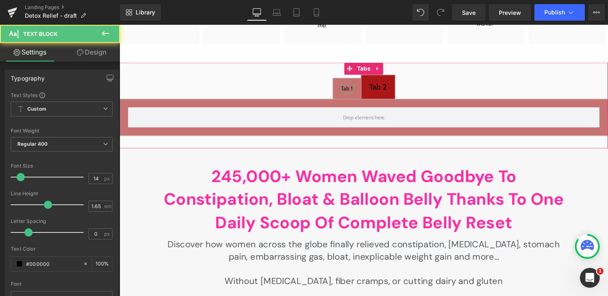
click at [349, 90] on div "Tab 1" at bounding box center [352, 91] width 12 height 10
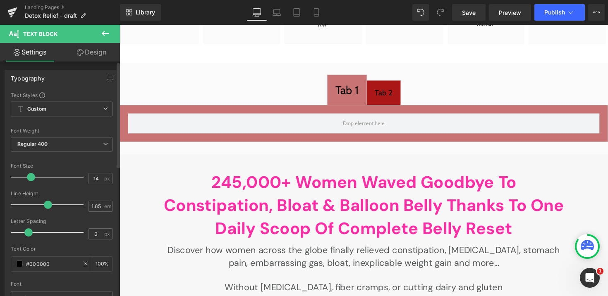
drag, startPoint x: 18, startPoint y: 177, endPoint x: 27, endPoint y: 177, distance: 8.7
click at [27, 177] on span at bounding box center [31, 177] width 8 height 8
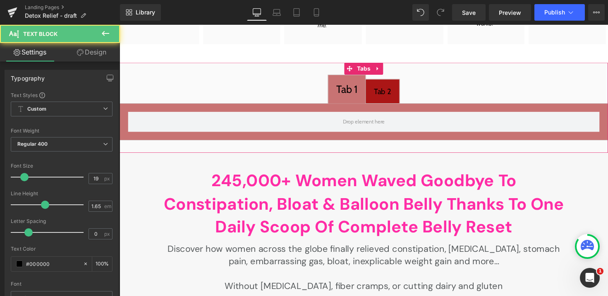
click at [382, 98] on div "Tab 2 Text Block" at bounding box center [389, 93] width 18 height 13
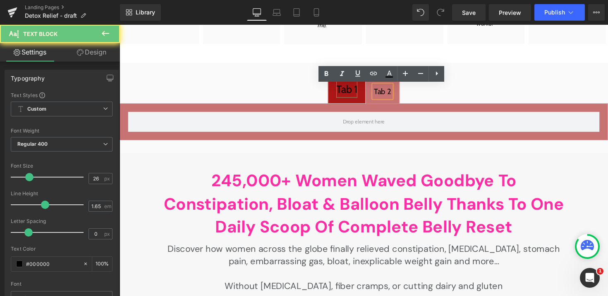
click at [356, 94] on div "Tab 1" at bounding box center [351, 91] width 21 height 18
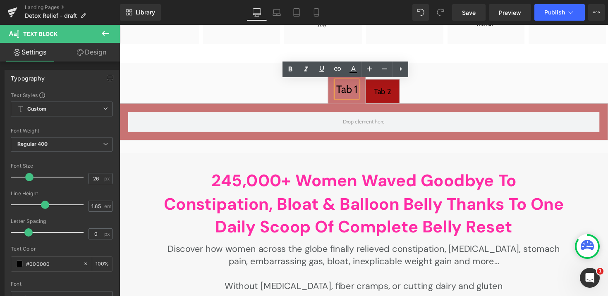
click at [388, 95] on div "Tab 2" at bounding box center [389, 93] width 18 height 13
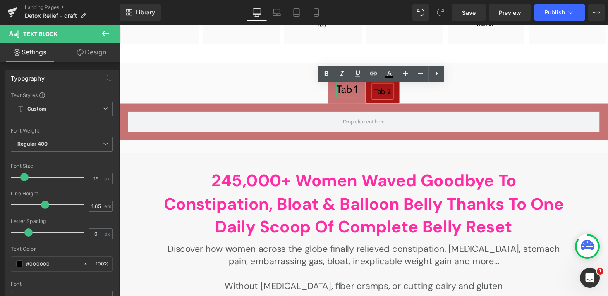
click at [356, 93] on div "Tab 1" at bounding box center [351, 91] width 21 height 18
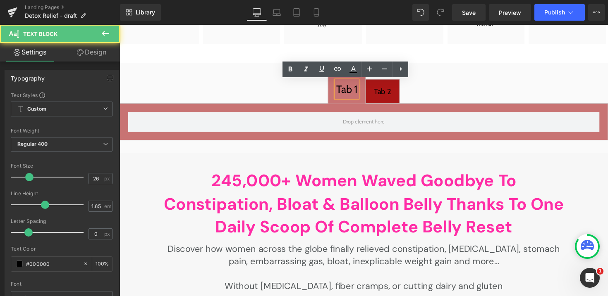
click at [384, 93] on div "Tab 2" at bounding box center [389, 93] width 18 height 13
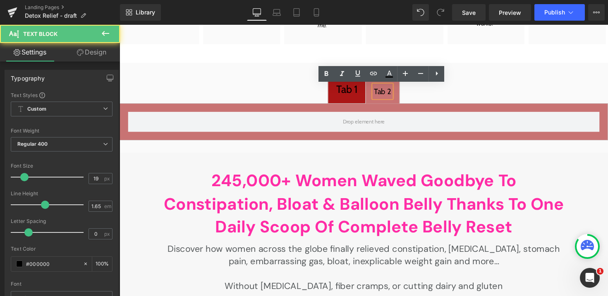
click at [340, 93] on span "Tab 1 Text Block" at bounding box center [352, 90] width 38 height 29
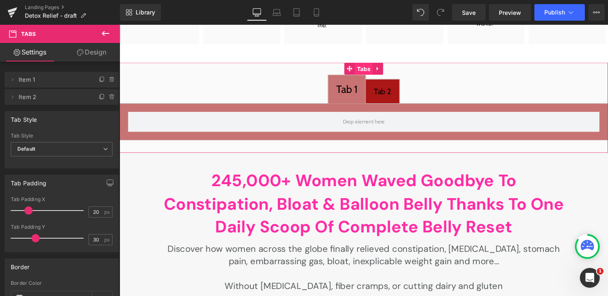
click at [373, 69] on span "Tabs" at bounding box center [369, 70] width 18 height 12
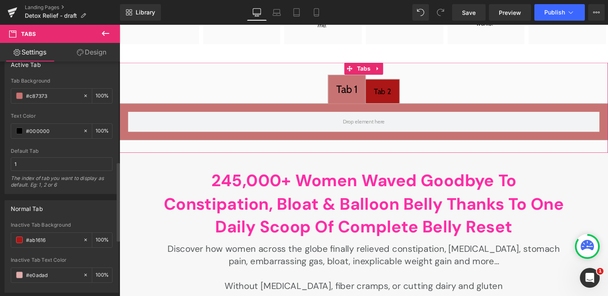
scroll to position [296, 0]
click at [19, 275] on span at bounding box center [19, 273] width 7 height 7
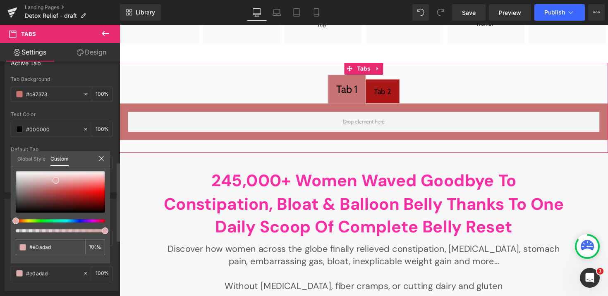
drag, startPoint x: 85, startPoint y: 218, endPoint x: 85, endPoint y: 208, distance: 9.9
click at [85, 208] on div at bounding box center [60, 202] width 89 height 61
drag, startPoint x: 72, startPoint y: 223, endPoint x: 81, endPoint y: 223, distance: 9.1
click at [81, 223] on div at bounding box center [60, 202] width 89 height 61
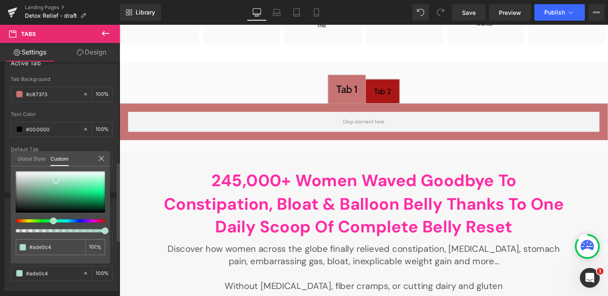
drag, startPoint x: 17, startPoint y: 221, endPoint x: 51, endPoint y: 222, distance: 34.7
click at [51, 222] on span at bounding box center [53, 221] width 7 height 7
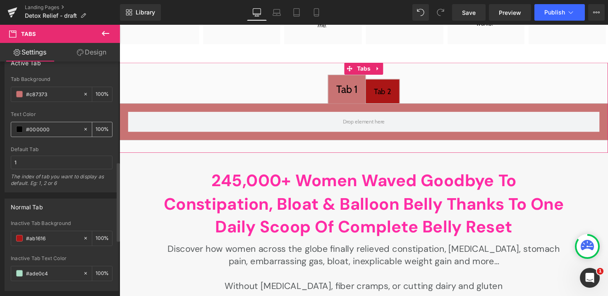
click at [19, 127] on span at bounding box center [19, 129] width 7 height 7
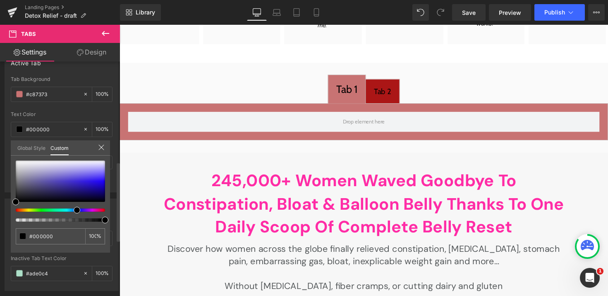
drag, startPoint x: 17, startPoint y: 211, endPoint x: 75, endPoint y: 198, distance: 59.6
click at [75, 198] on div at bounding box center [60, 191] width 89 height 61
drag, startPoint x: 77, startPoint y: 188, endPoint x: 73, endPoint y: 174, distance: 14.9
click at [73, 174] on div at bounding box center [60, 181] width 89 height 41
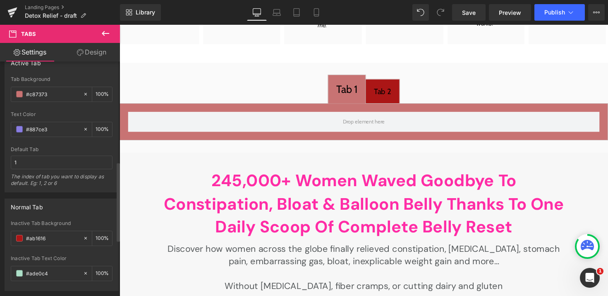
click at [391, 98] on div "Tab 2 Text Block" at bounding box center [389, 93] width 18 height 13
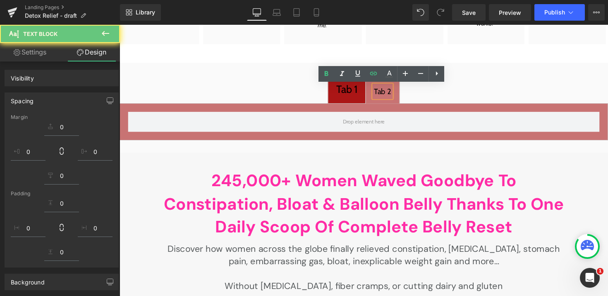
click at [367, 99] on span "Tab 1 Text Block" at bounding box center [352, 90] width 38 height 29
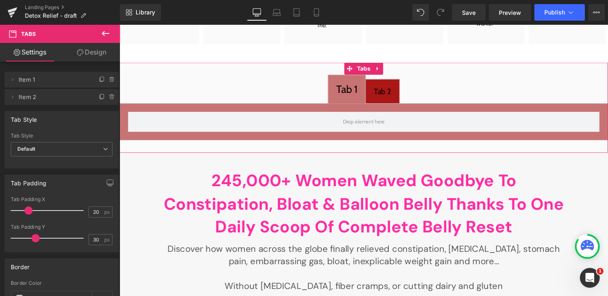
click at [399, 99] on span "Tab 2 Text Block" at bounding box center [389, 93] width 34 height 24
click at [365, 99] on span "Tab 1 Text Block" at bounding box center [352, 90] width 38 height 29
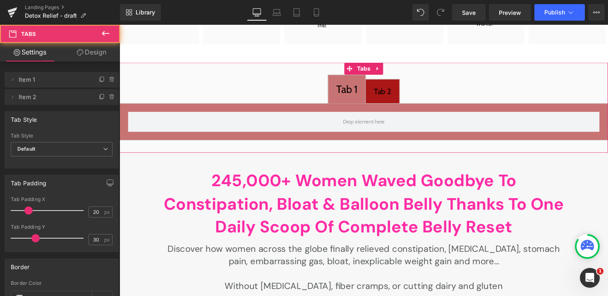
click at [119, 25] on div at bounding box center [119, 25] width 0 height 0
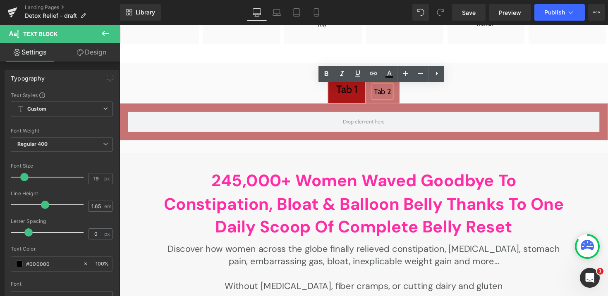
click at [385, 99] on div "Tab 2" at bounding box center [389, 93] width 18 height 13
click at [308, 95] on ul "Tab 1 Text Block Tab 2 Text Block" at bounding box center [369, 91] width 500 height 30
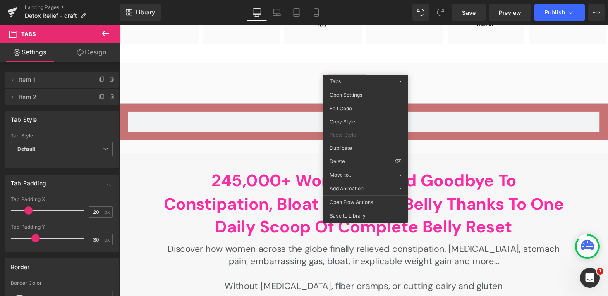
click at [283, 74] on div "Tab 1 Text Block Tab 2 Text Block Tabs" at bounding box center [369, 110] width 500 height 93
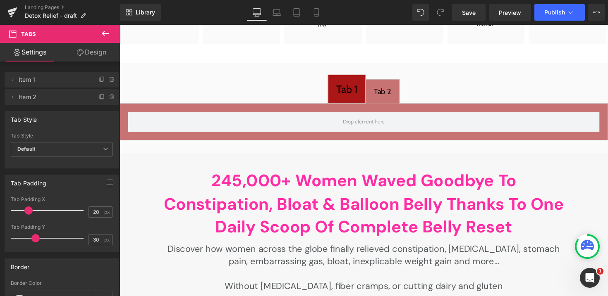
click at [286, 80] on ul "Tab 1 Text Block Tab 2 Text Block" at bounding box center [369, 91] width 500 height 30
click at [386, 72] on icon at bounding box center [384, 70] width 6 height 6
click at [390, 71] on icon at bounding box center [390, 70] width 6 height 6
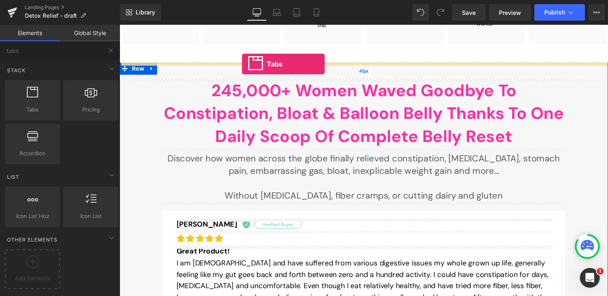
drag, startPoint x: 149, startPoint y: 123, endPoint x: 245, endPoint y: 65, distance: 112.2
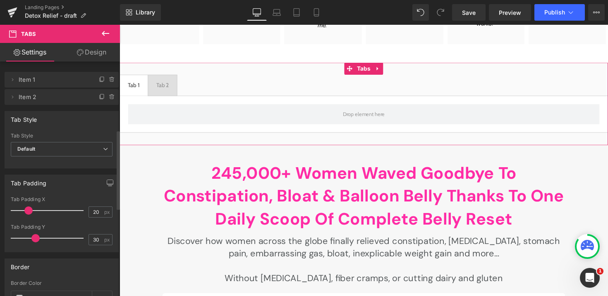
scroll to position [461, 0]
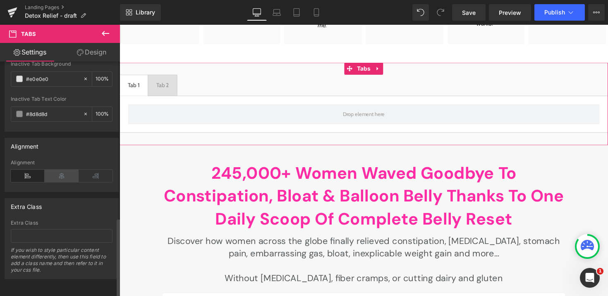
click at [58, 171] on icon at bounding box center [62, 176] width 34 height 12
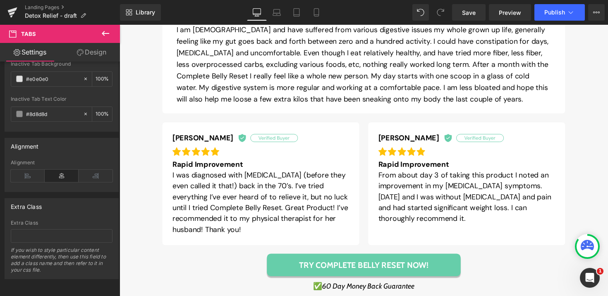
scroll to position [1028, 0]
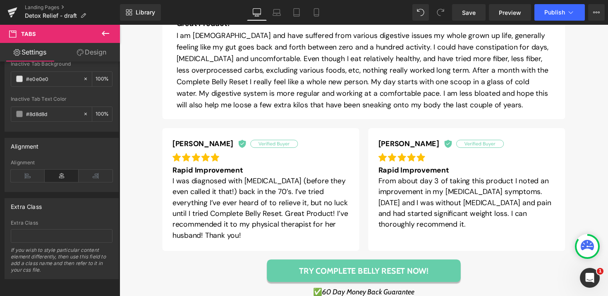
click at [237, 187] on p "I was diagnosed with [MEDICAL_DATA] (before they even called it that!) back in …" at bounding box center [264, 212] width 181 height 67
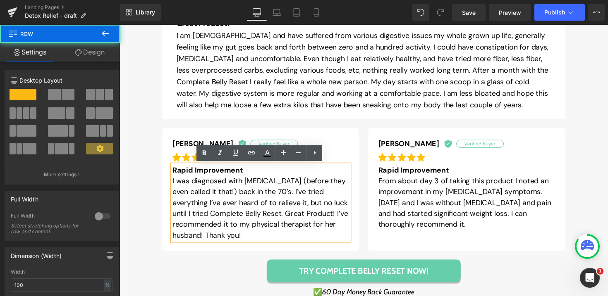
click at [153, 164] on div "245,000+ Women Waved Goodbye To Constipation, Bloat & Balloon Belly Thanks To O…" at bounding box center [370, 75] width 484 height 457
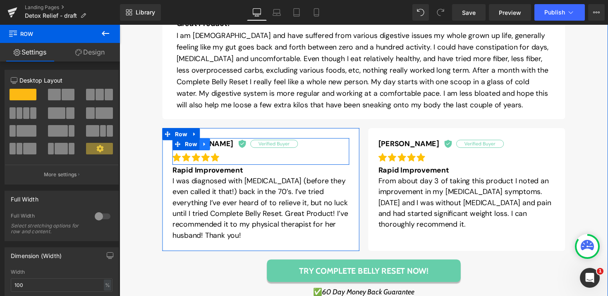
click at [208, 148] on icon at bounding box center [207, 147] width 6 height 6
click at [217, 150] on link at bounding box center [217, 147] width 11 height 12
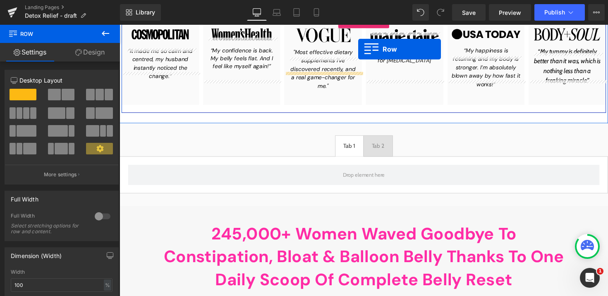
scroll to position [623, 0]
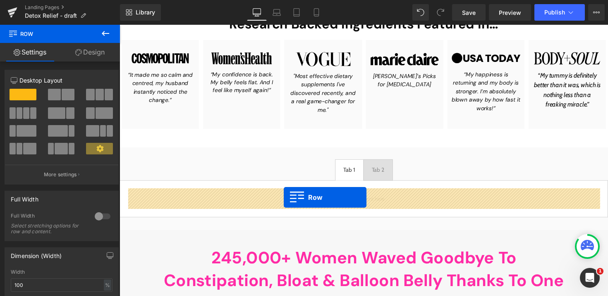
drag, startPoint x: 182, startPoint y: 175, endPoint x: 288, endPoint y: 202, distance: 109.2
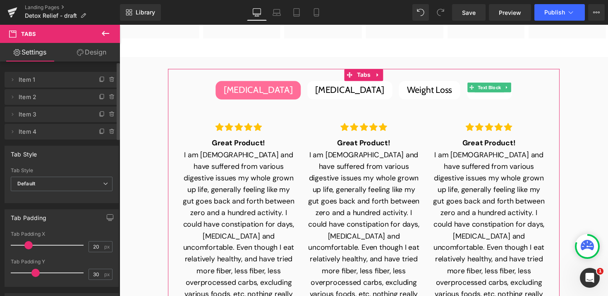
click at [55, 131] on span "Item 4" at bounding box center [53, 132] width 69 height 16
click at [110, 134] on icon at bounding box center [112, 132] width 7 height 7
click at [105, 133] on button "Delete" at bounding box center [103, 132] width 26 height 11
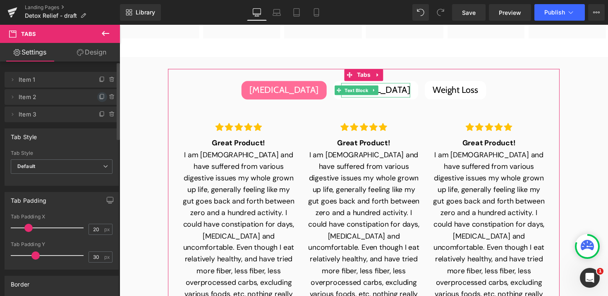
click at [99, 98] on icon at bounding box center [102, 97] width 7 height 7
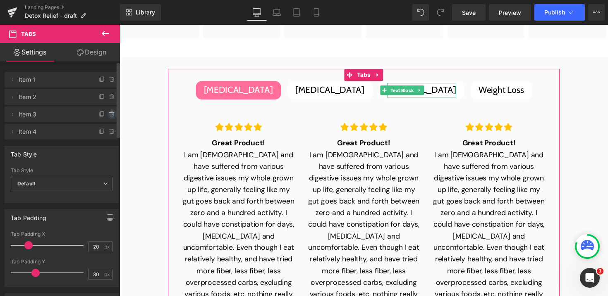
click at [111, 117] on icon at bounding box center [112, 114] width 7 height 7
click at [107, 114] on button "Delete" at bounding box center [103, 115] width 26 height 11
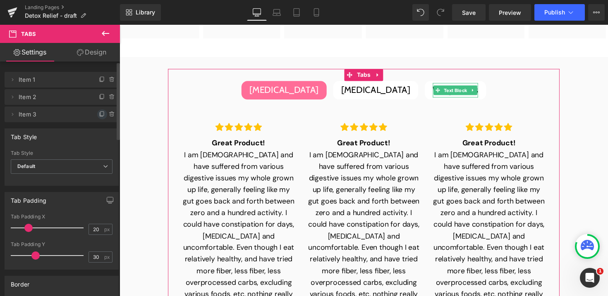
click at [99, 115] on icon at bounding box center [102, 114] width 7 height 7
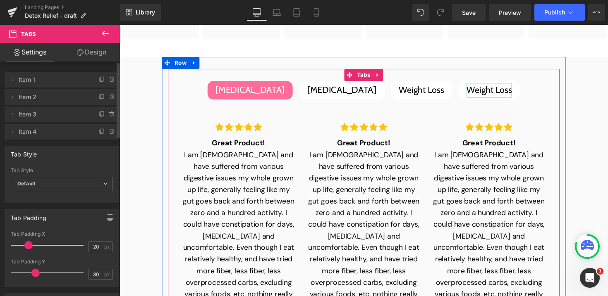
click at [475, 95] on div "Weight Loss" at bounding box center [498, 92] width 46 height 15
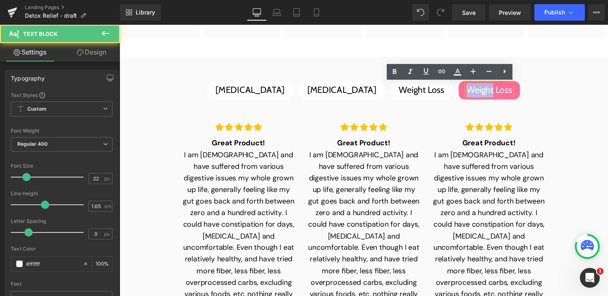
click at [475, 95] on div "Weight Loss" at bounding box center [498, 92] width 46 height 15
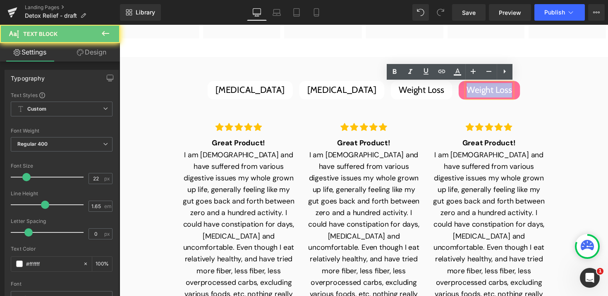
click at [475, 95] on div "Weight Loss" at bounding box center [498, 92] width 46 height 15
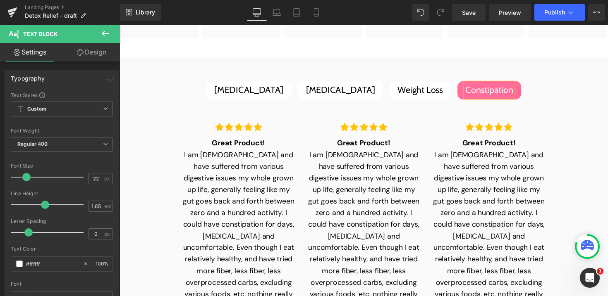
click at [268, 89] on div "[MEDICAL_DATA]" at bounding box center [252, 92] width 71 height 15
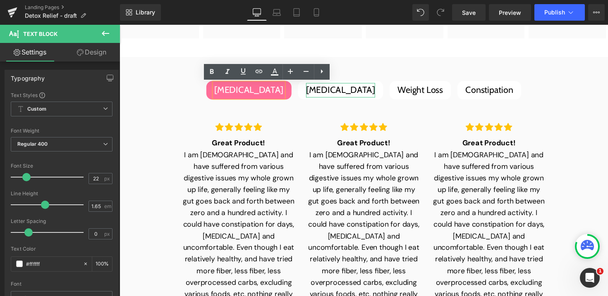
click at [334, 95] on div "[MEDICAL_DATA]" at bounding box center [345, 92] width 71 height 15
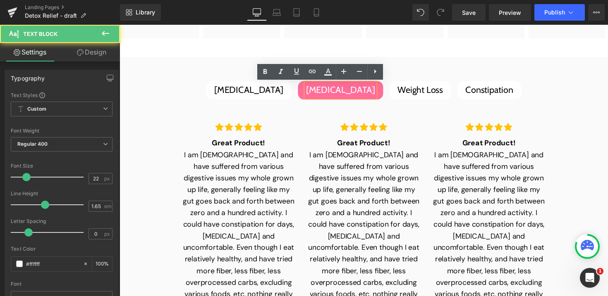
click at [334, 95] on div "[MEDICAL_DATA]" at bounding box center [345, 92] width 71 height 15
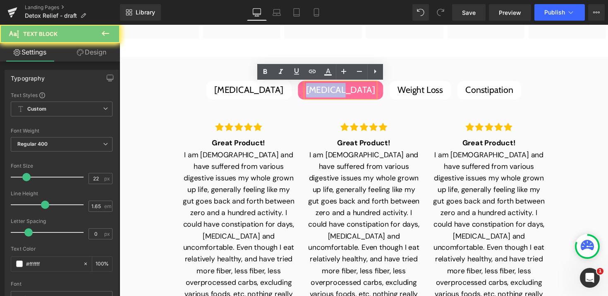
click at [334, 95] on div "[MEDICAL_DATA]" at bounding box center [345, 92] width 71 height 15
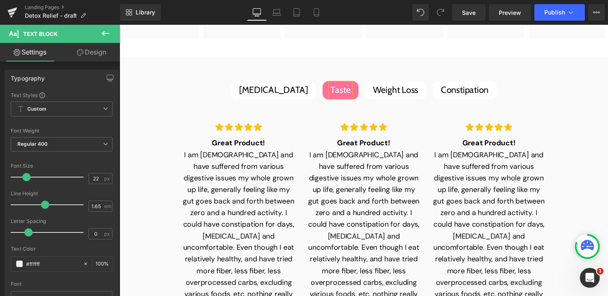
drag, startPoint x: 499, startPoint y: 47, endPoint x: 461, endPoint y: 40, distance: 37.8
click at [119, 25] on div at bounding box center [119, 25] width 0 height 0
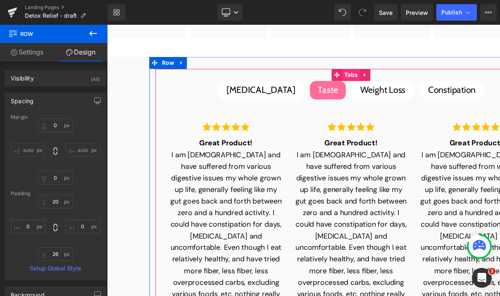
click at [352, 82] on span "Tabs" at bounding box center [357, 76] width 18 height 12
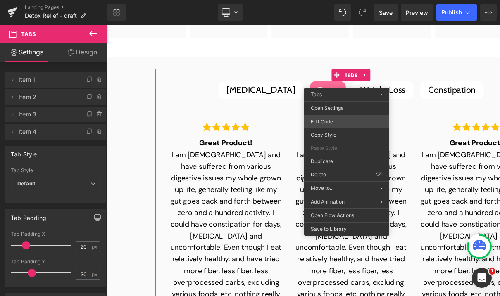
click at [335, 0] on div "Tabs You are previewing how the will restyle your page. You can not edit Elemen…" at bounding box center [250, 0] width 500 height 0
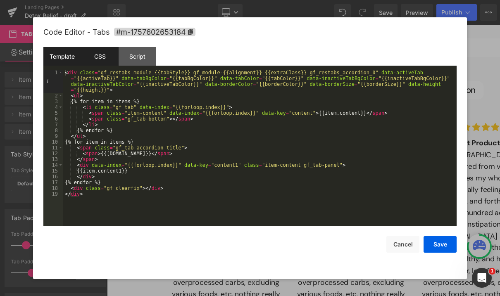
click at [107, 56] on div "CSS" at bounding box center [100, 56] width 38 height 19
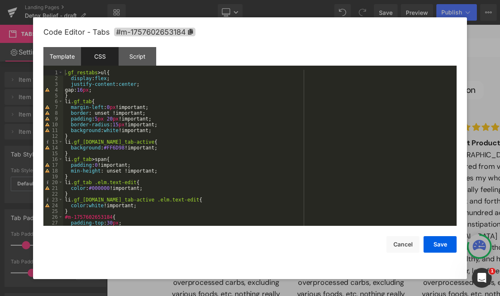
click at [180, 131] on div ".gf_restabs > ul { display : flex ; justify-content : center ; gap: 16 px ; } l…" at bounding box center [258, 154] width 390 height 168
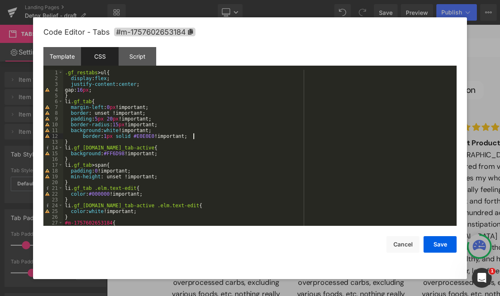
click at [83, 137] on div ".gf_restabs > ul { display : flex ; justify-content : center ; gap: 16 px ; } l…" at bounding box center [258, 154] width 390 height 168
click at [169, 154] on div ".gf_restabs > ul { display : flex ; justify-content : center ; gap: 16 px ; } l…" at bounding box center [258, 154] width 390 height 168
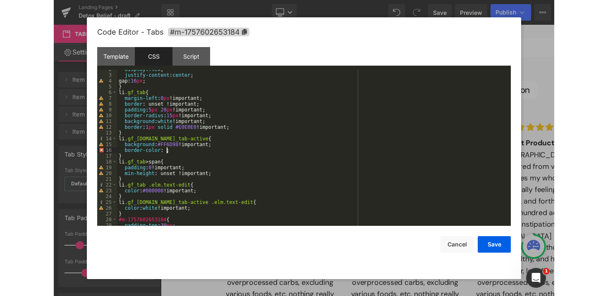
scroll to position [9, 0]
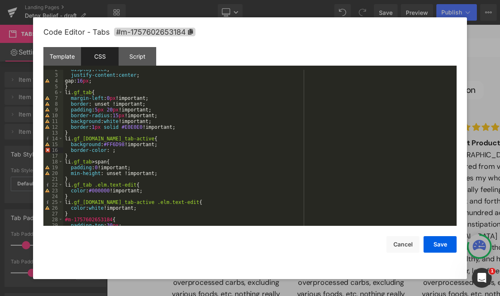
click at [114, 147] on div "display : flex ; justify-content : center ; gap: 16 px ; } li .gf_tab { margin-…" at bounding box center [258, 151] width 390 height 168
click at [111, 151] on div "display : flex ; justify-content : center ; gap: 16 px ; } li .gf_tab { margin-…" at bounding box center [258, 151] width 390 height 168
paste textarea
click at [439, 246] on button "Save" at bounding box center [440, 244] width 33 height 17
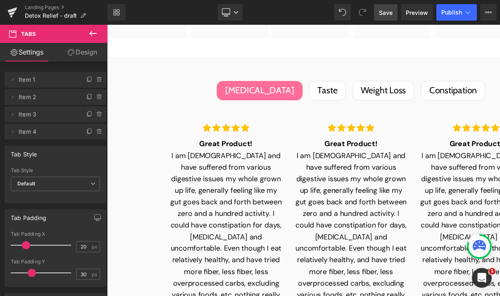
click at [387, 12] on span "Save" at bounding box center [386, 12] width 14 height 9
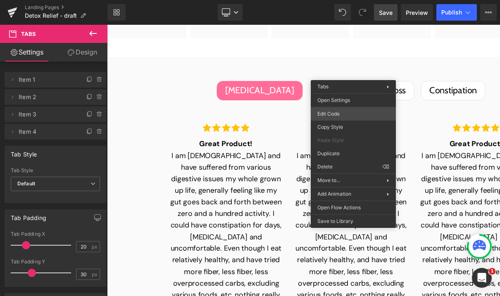
click at [339, 0] on div "Tabs You are previewing how the will restyle your page. You can not edit Elemen…" at bounding box center [250, 0] width 500 height 0
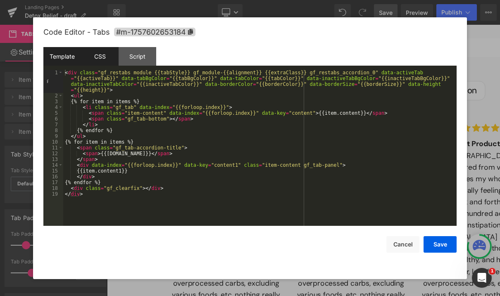
click at [106, 53] on div "CSS" at bounding box center [100, 56] width 38 height 19
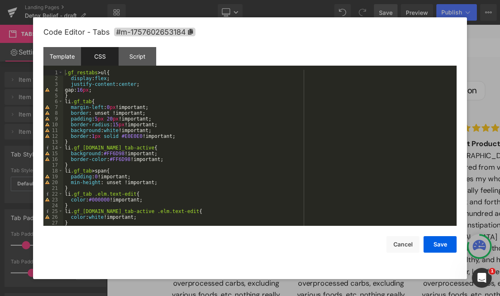
click at [189, 133] on div ".gf_restabs > ul { display : flex ; justify-content : center ; gap: 16 px ; } l…" at bounding box center [258, 154] width 390 height 168
click at [187, 136] on div ".gf_restabs > ul { display : flex ; justify-content : center ; gap: 16 px ; } l…" at bounding box center [258, 154] width 390 height 168
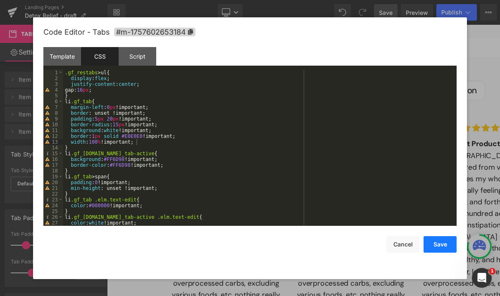
click at [449, 242] on button "Save" at bounding box center [440, 244] width 33 height 17
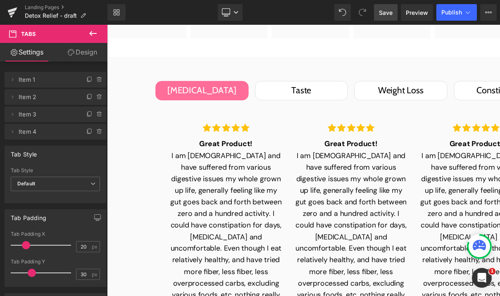
click at [387, 12] on span "Save" at bounding box center [386, 12] width 14 height 9
